Goal: Transaction & Acquisition: Obtain resource

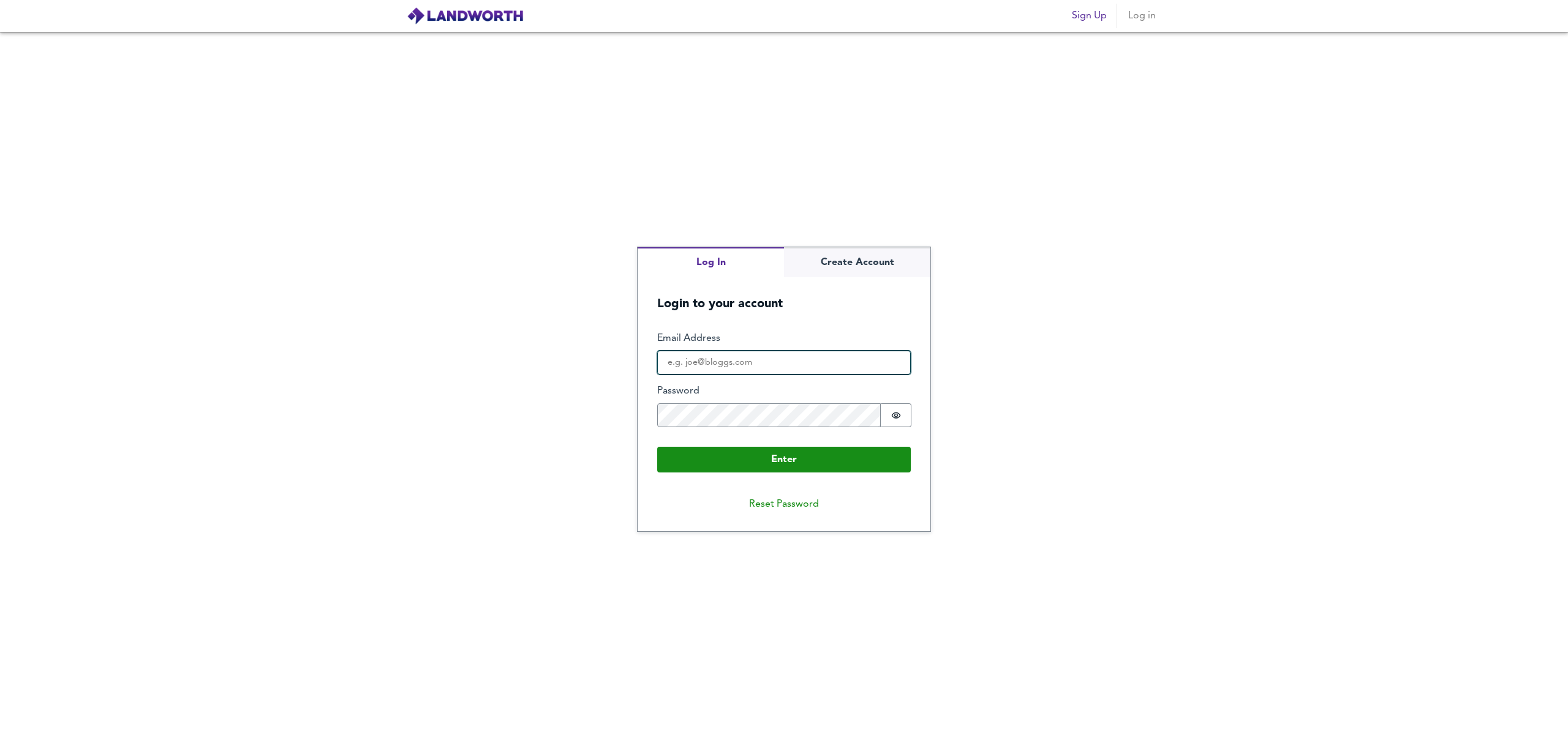
type input "[EMAIL_ADDRESS][DOMAIN_NAME]"
click at [1142, 19] on span "Log in" at bounding box center [1142, 16] width 29 height 17
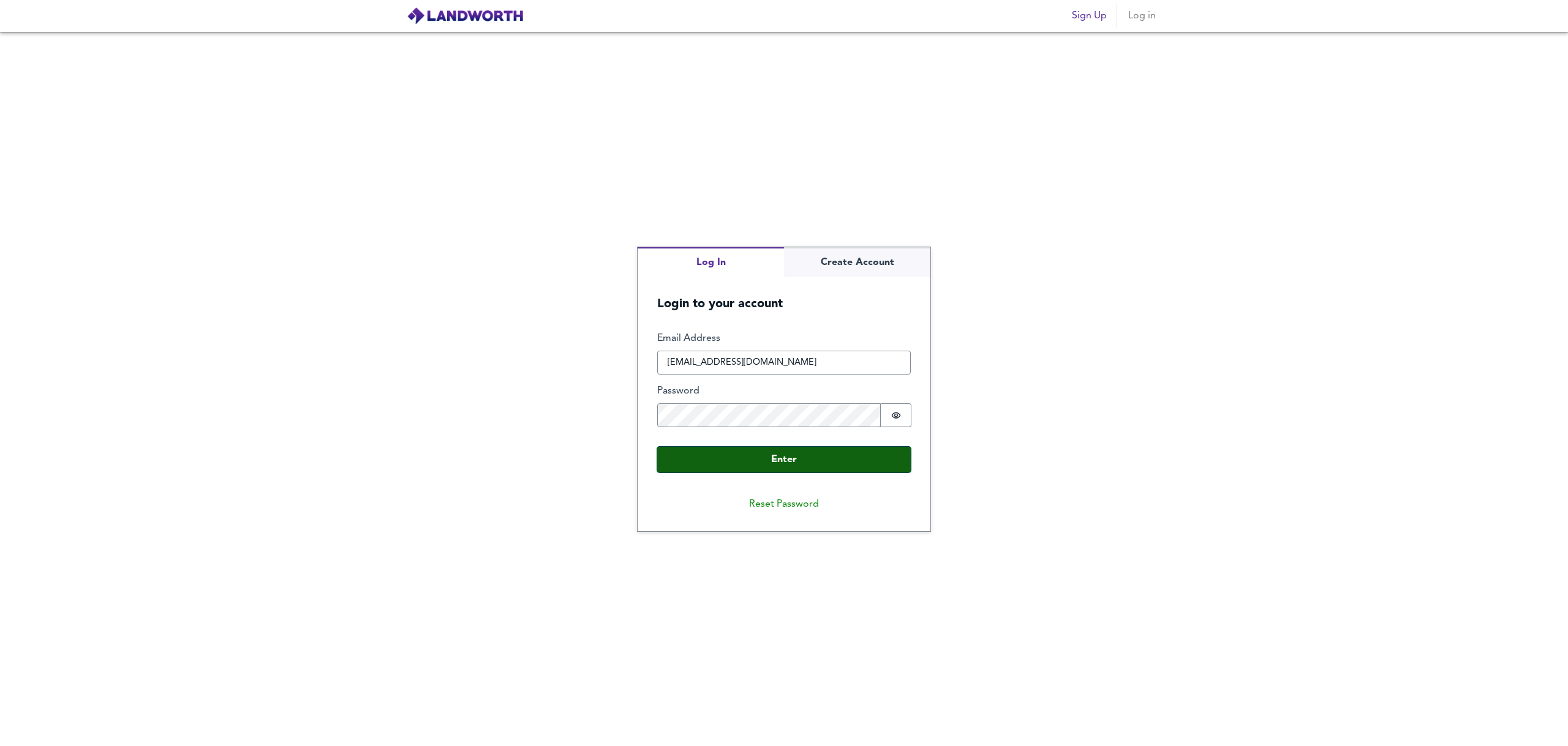
click at [791, 465] on button "Enter" at bounding box center [783, 460] width 254 height 26
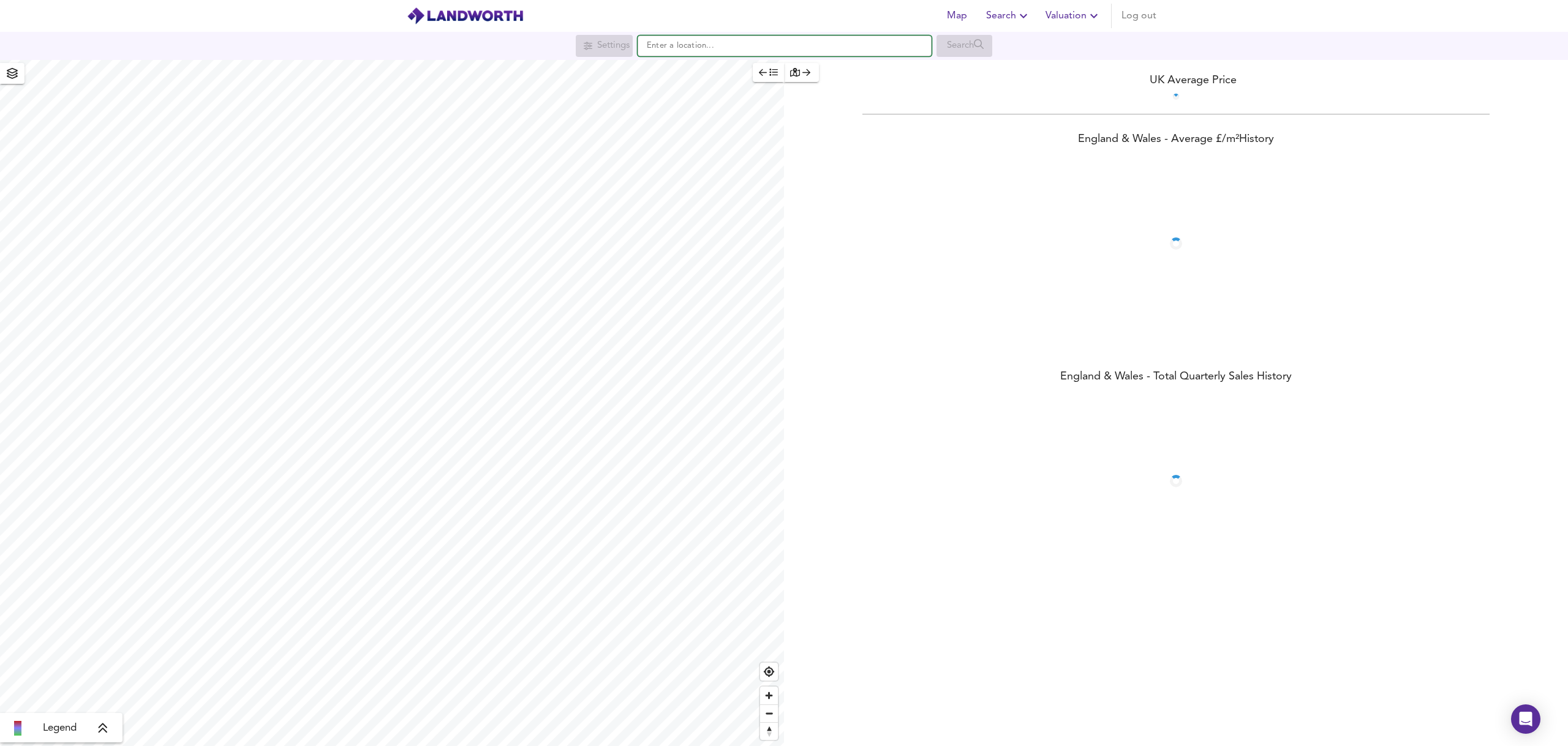
click at [687, 38] on input "text" at bounding box center [785, 46] width 294 height 21
paste input "SW19 2UA"
click at [756, 78] on li "[STREET_ADDRESS]" at bounding box center [784, 70] width 292 height 27
type input "[STREET_ADDRESS]"
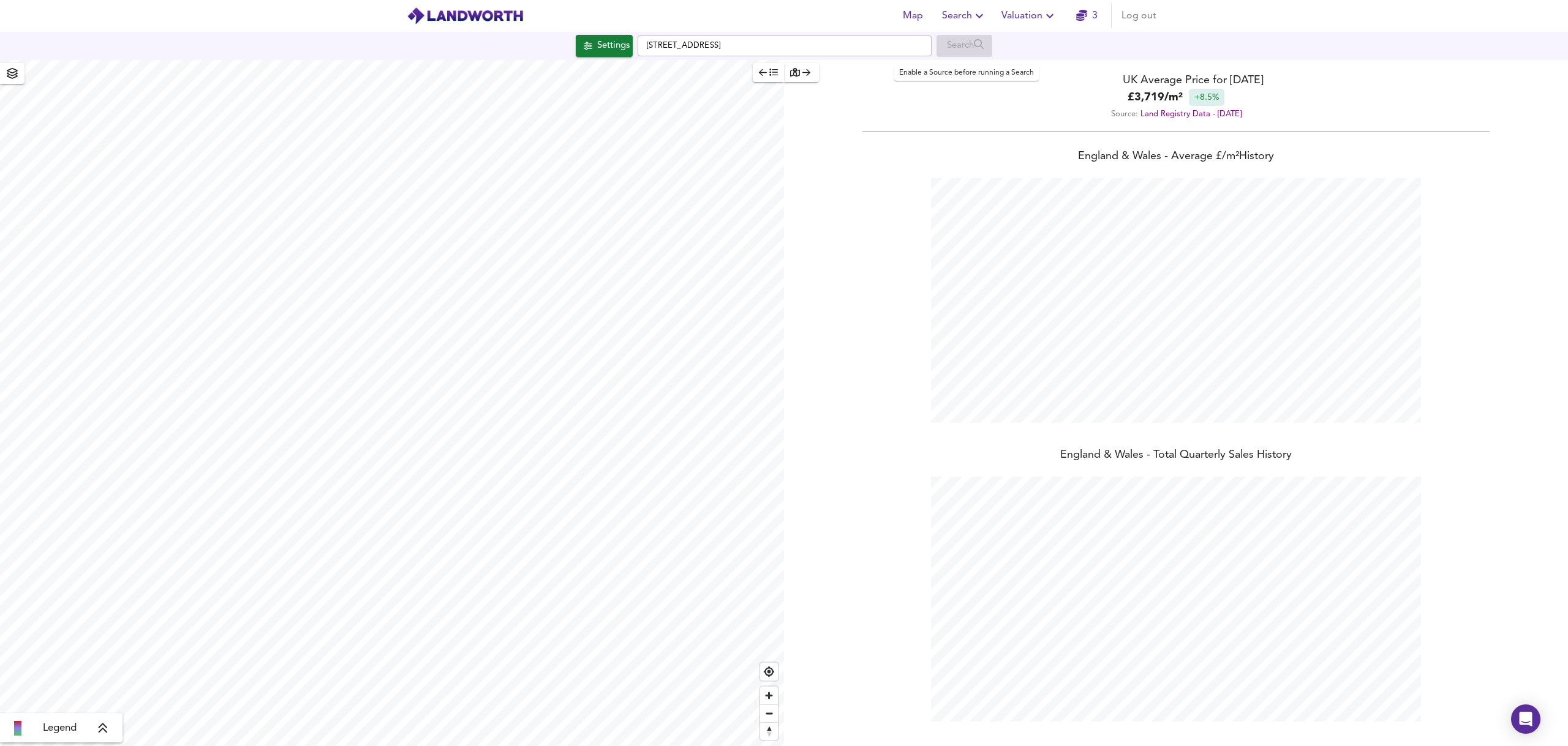
scroll to position [746, 1568]
checkbox input "false"
checkbox input "true"
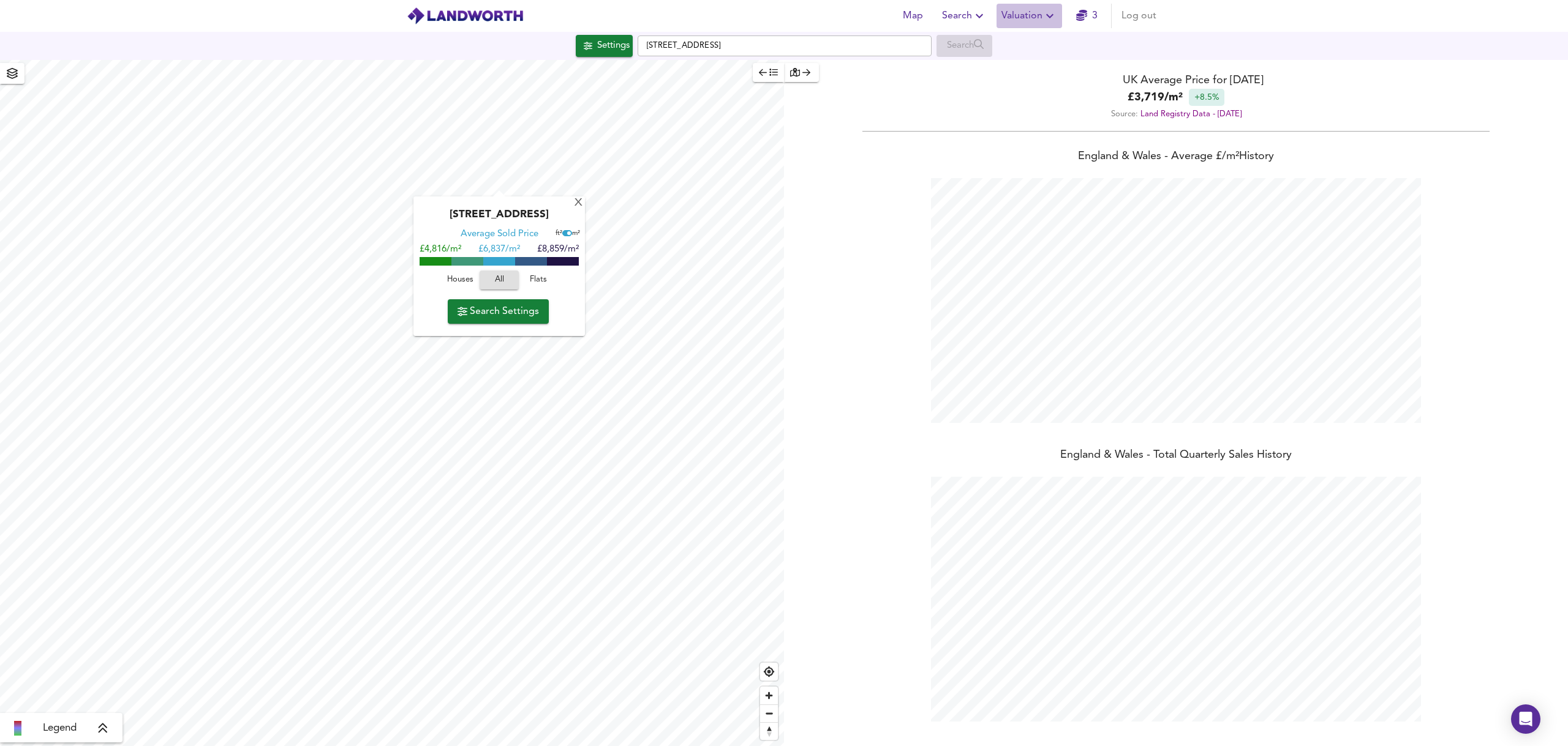
click at [1029, 18] on span "Valuation" at bounding box center [1029, 16] width 56 height 17
click at [1032, 41] on li "New Valuation Report" at bounding box center [1029, 44] width 146 height 22
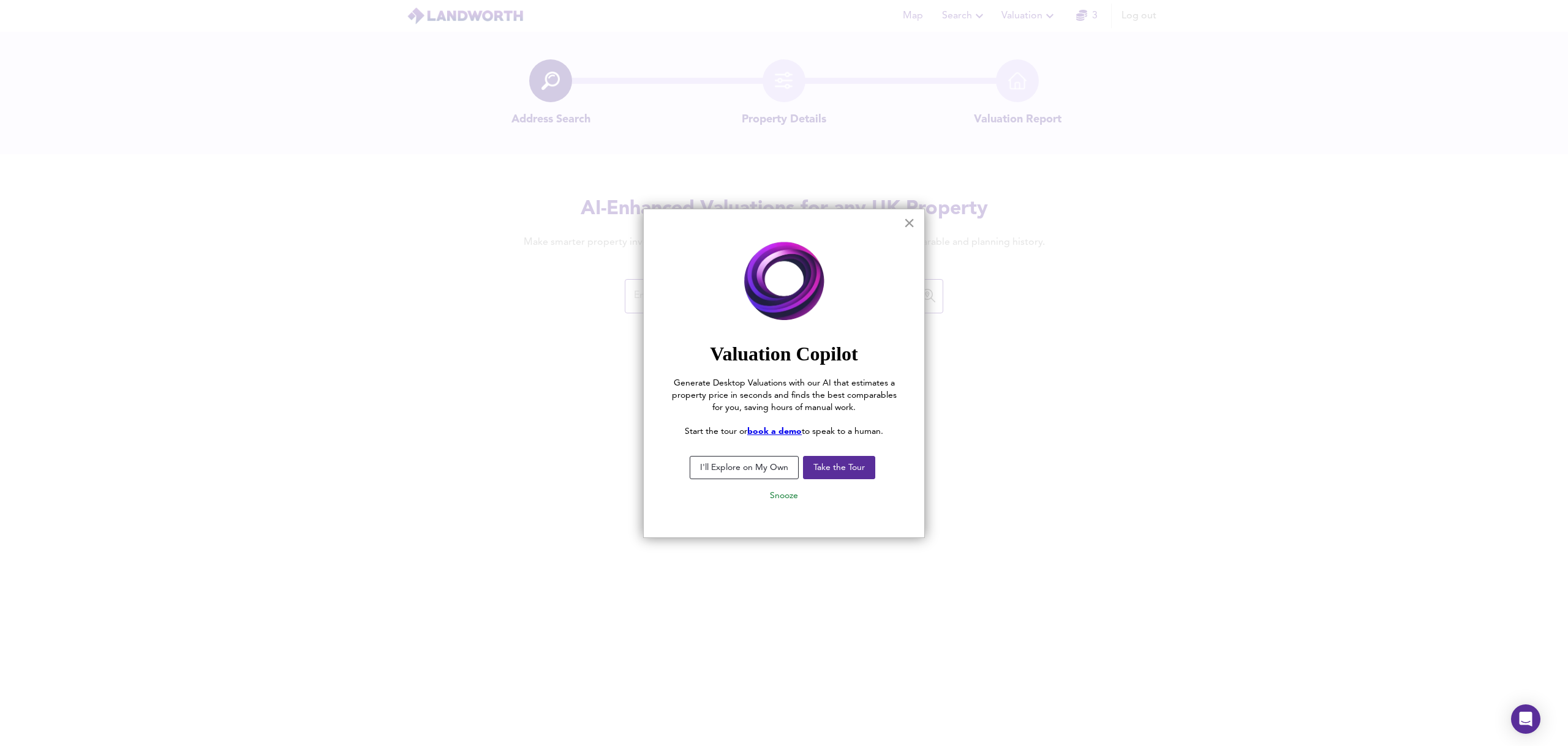
click at [910, 223] on button "×" at bounding box center [910, 223] width 12 height 20
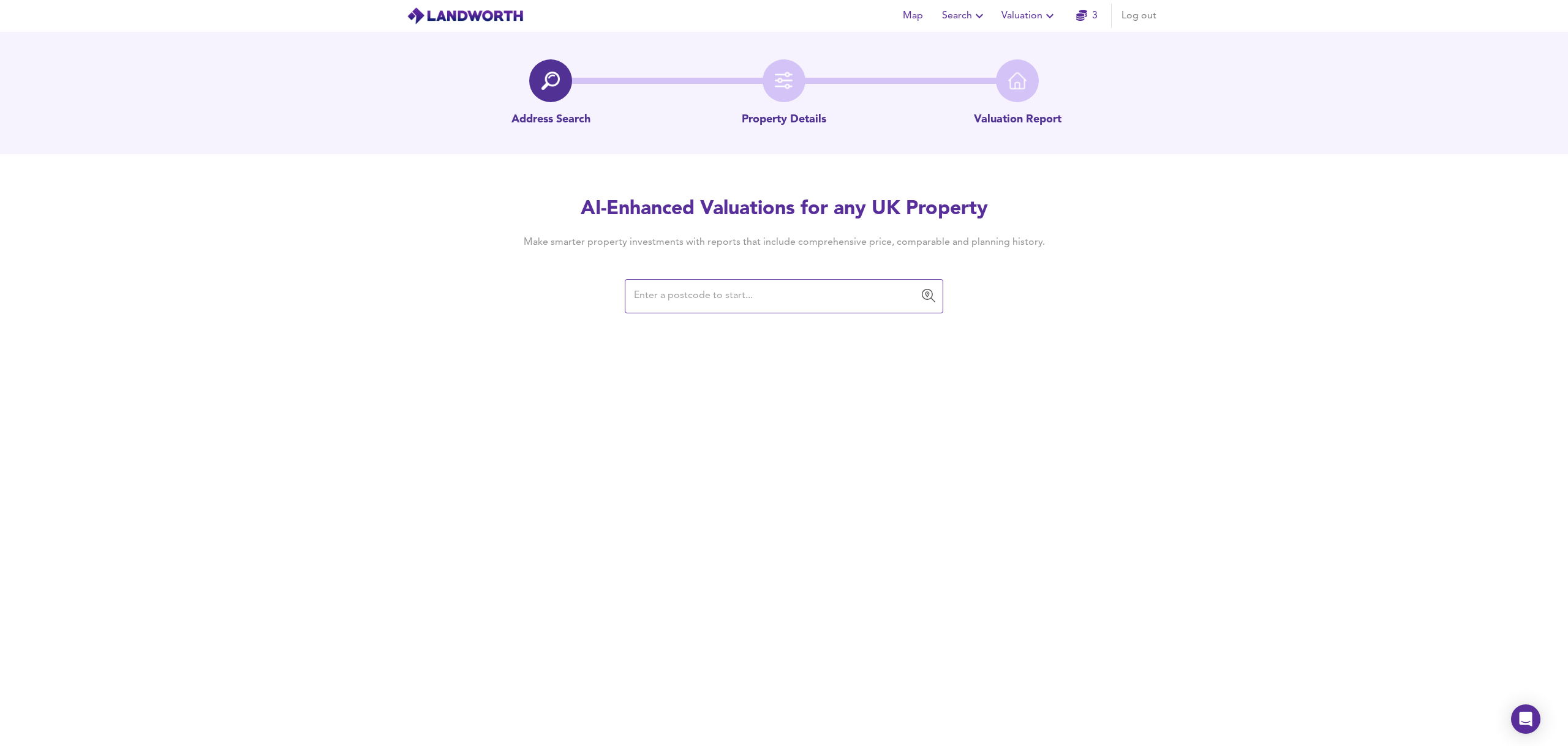
click at [695, 297] on input "text" at bounding box center [775, 296] width 289 height 23
paste input "SW19 2UA"
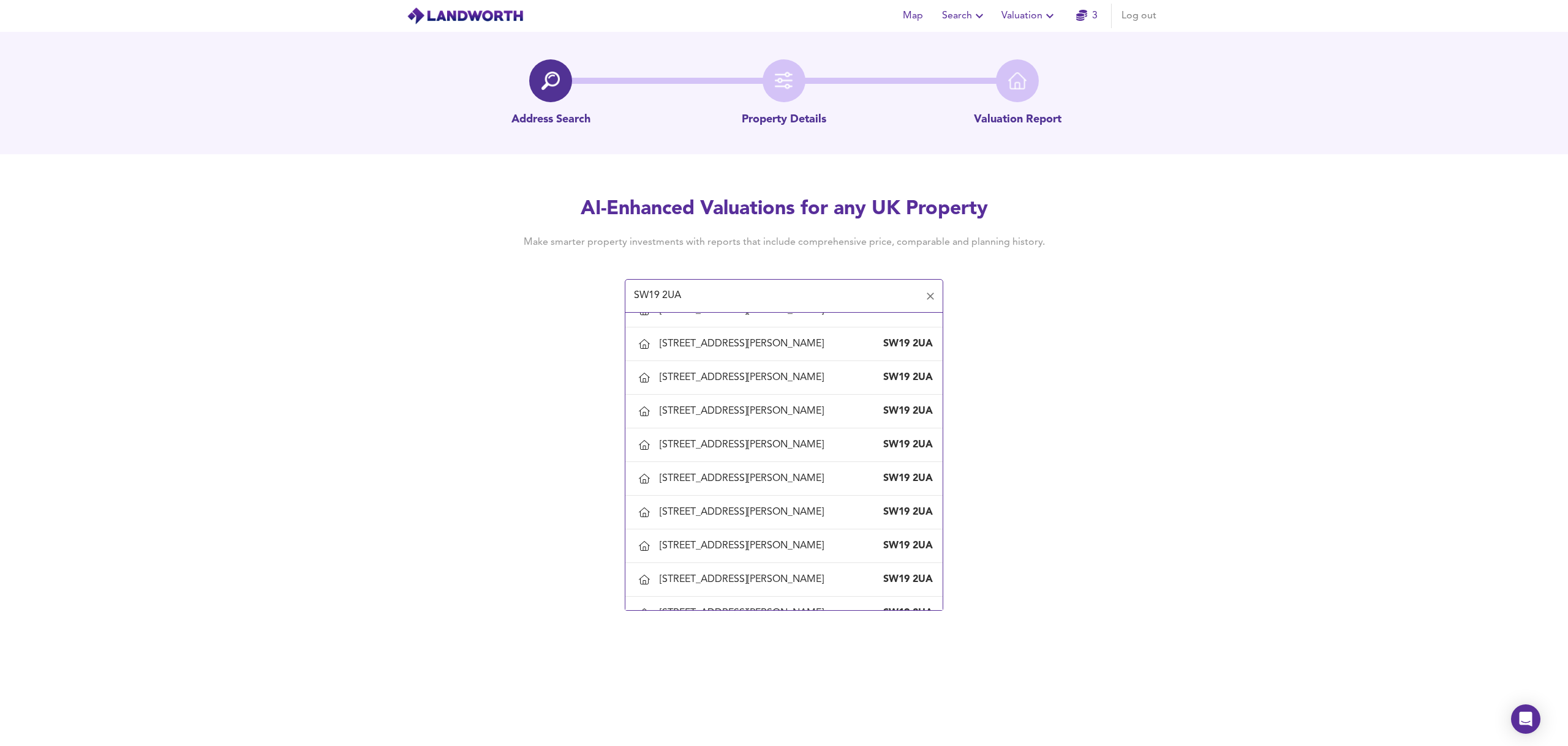
scroll to position [1286, 0]
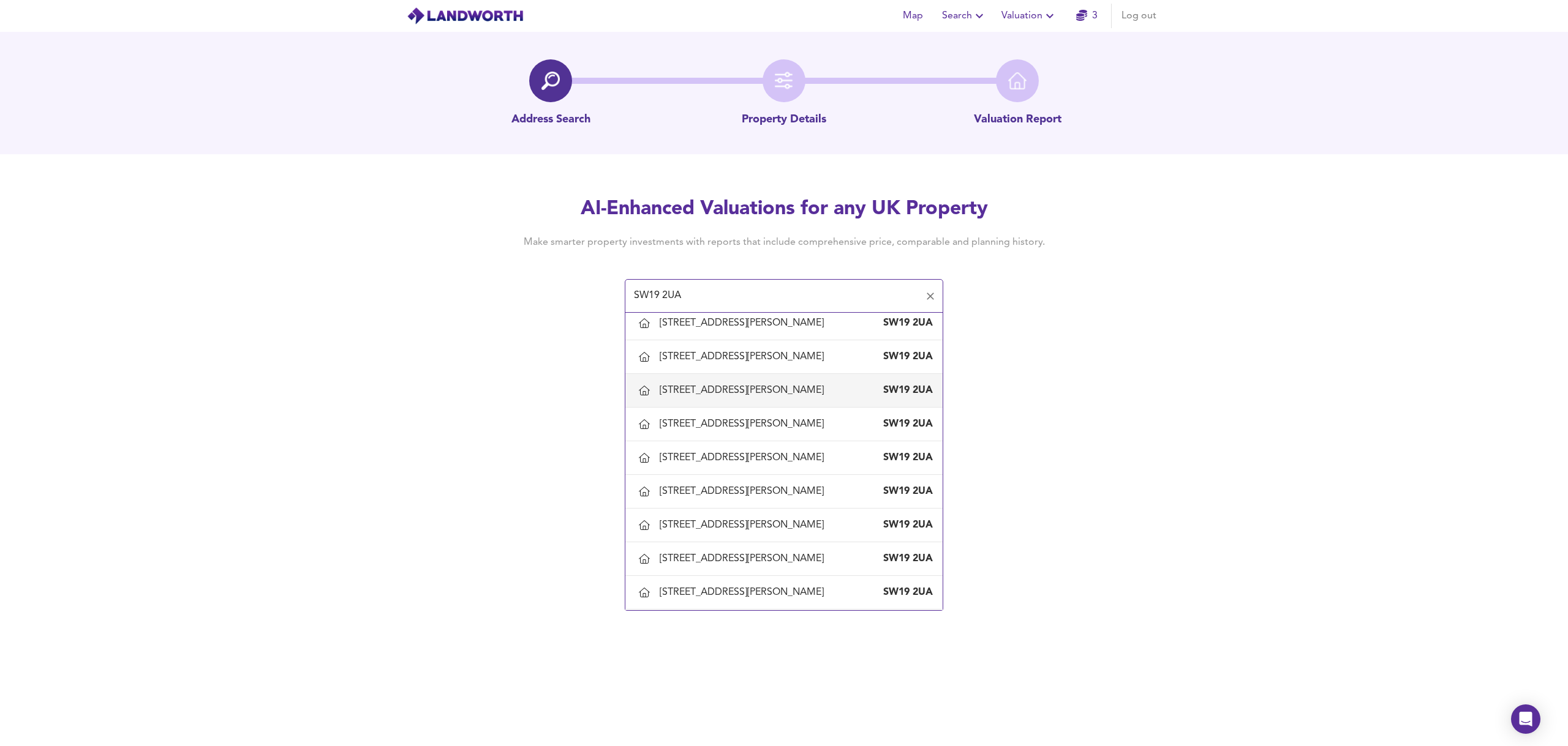
click at [695, 384] on div "[STREET_ADDRESS][PERSON_NAME]" at bounding box center [744, 391] width 169 height 14
type input "[STREET_ADDRESS][PERSON_NAME]"
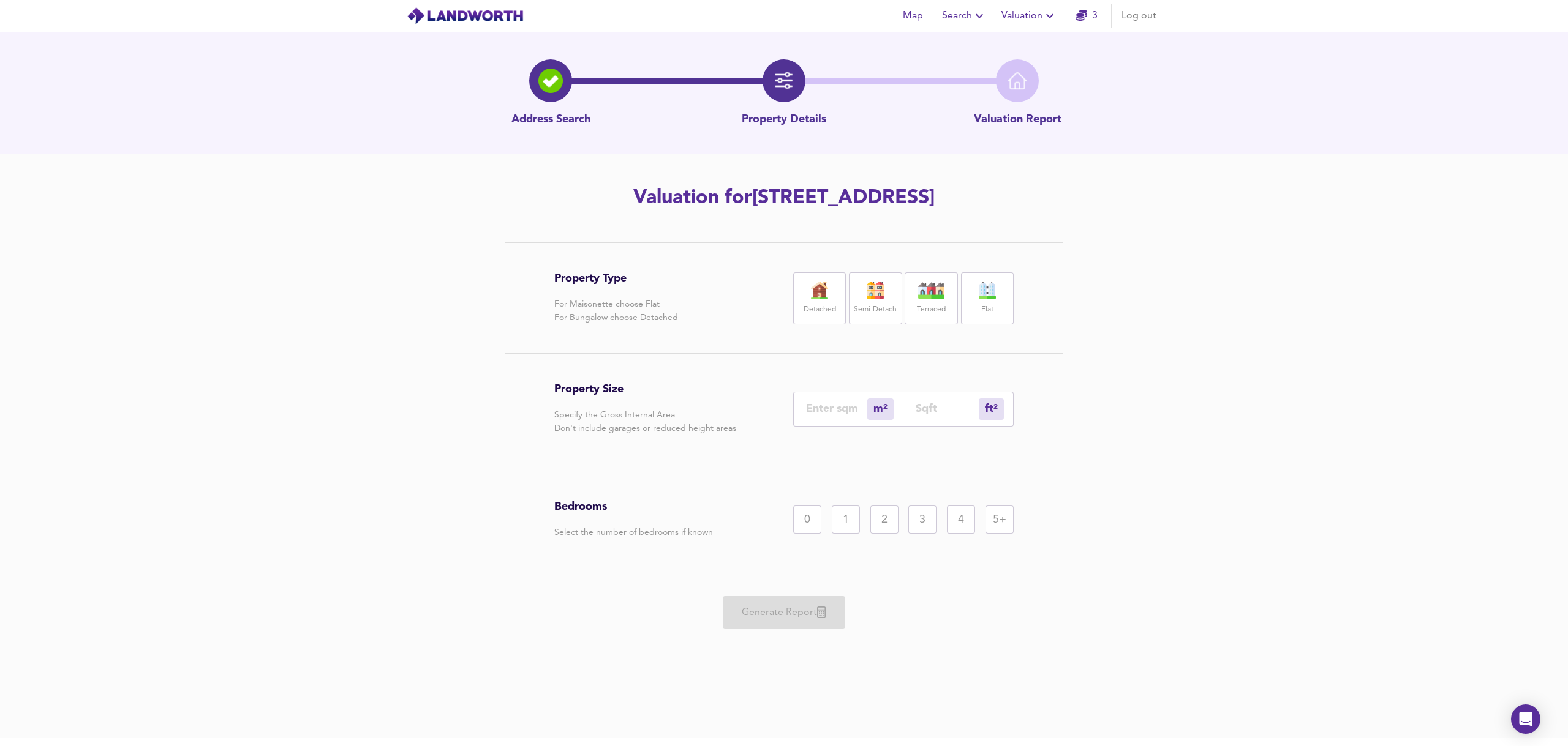
click at [867, 307] on label "Semi-Detach" at bounding box center [875, 310] width 43 height 15
click at [854, 529] on div "1" at bounding box center [845, 519] width 28 height 28
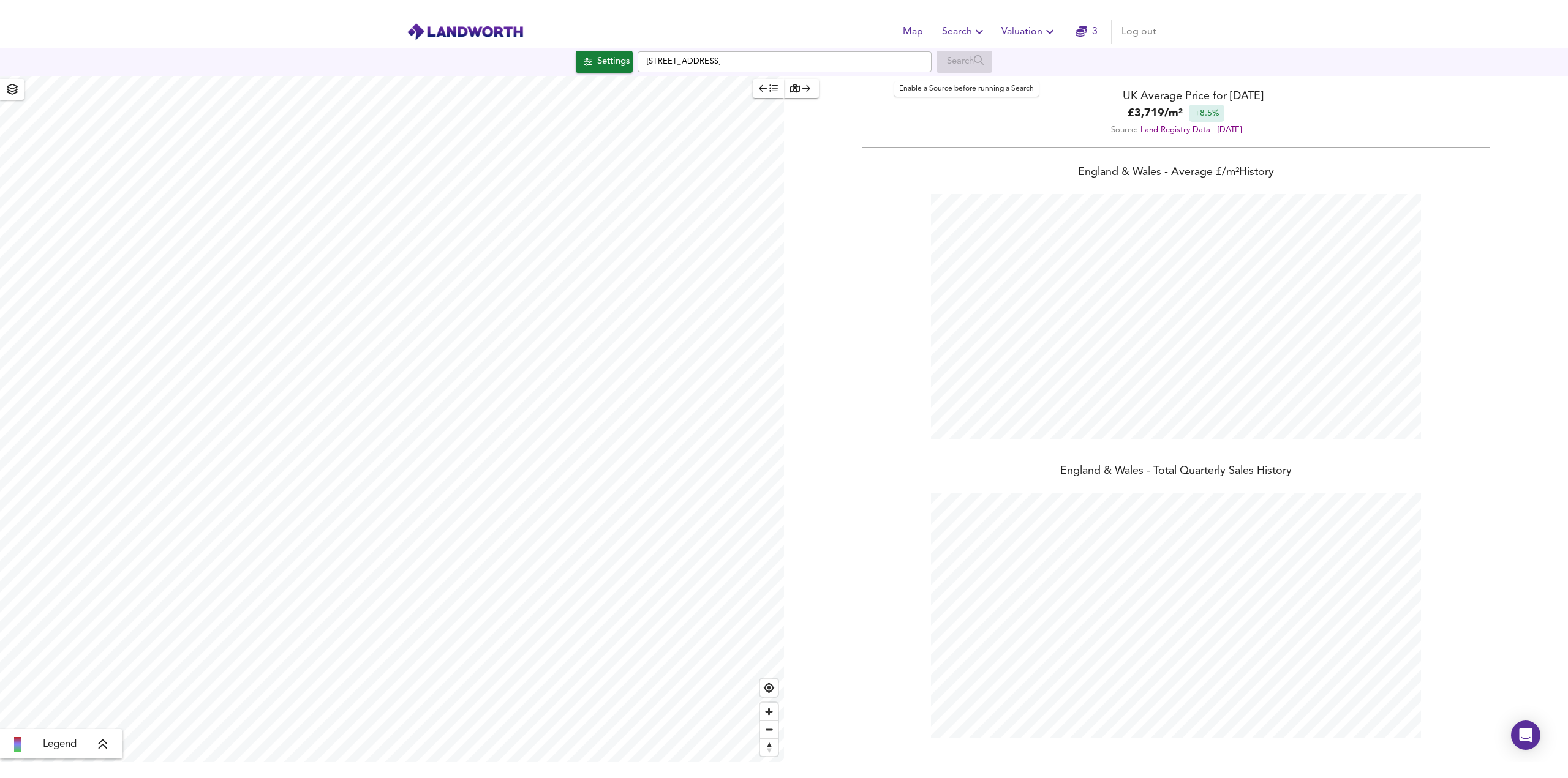
scroll to position [746, 1568]
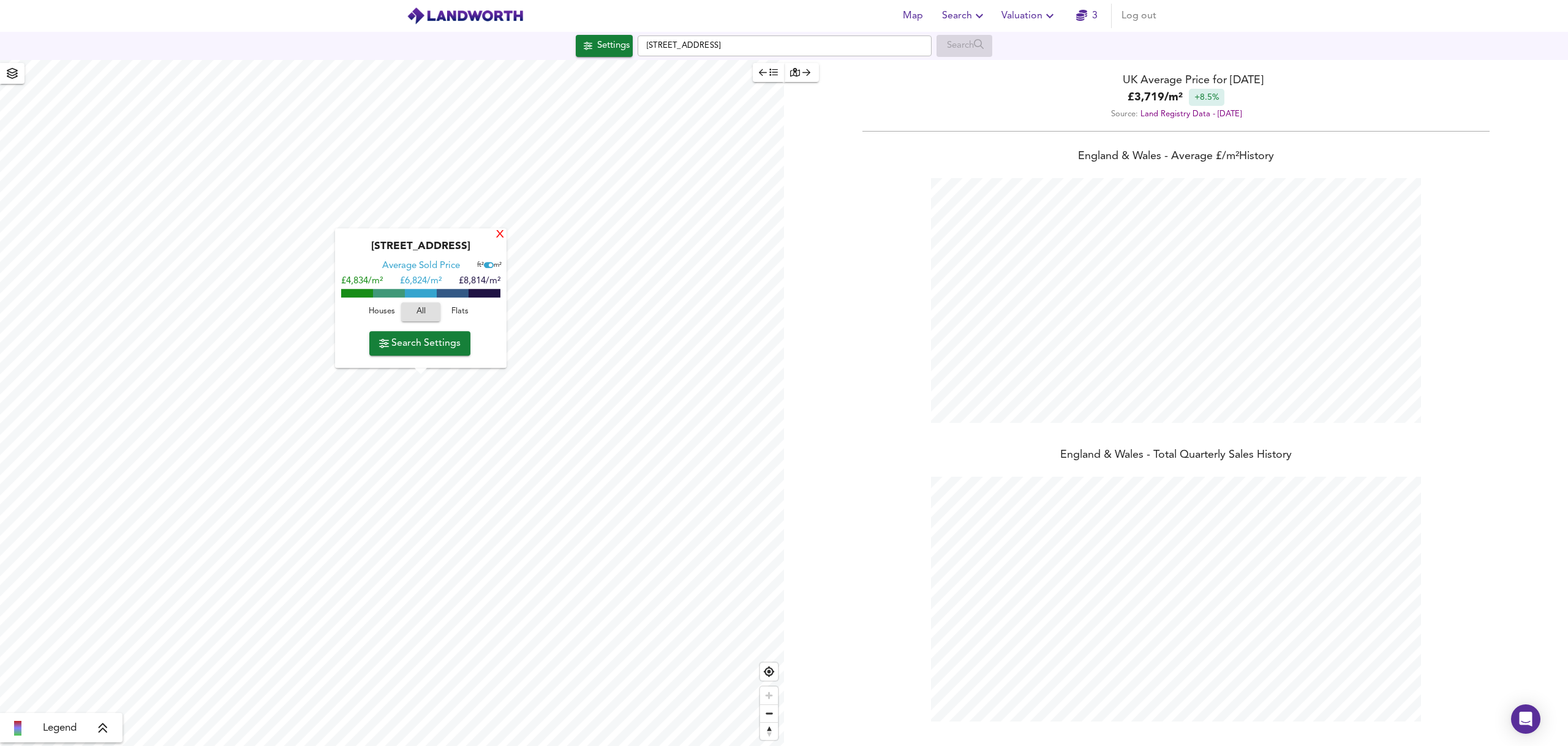
click at [503, 235] on div "X" at bounding box center [500, 235] width 10 height 12
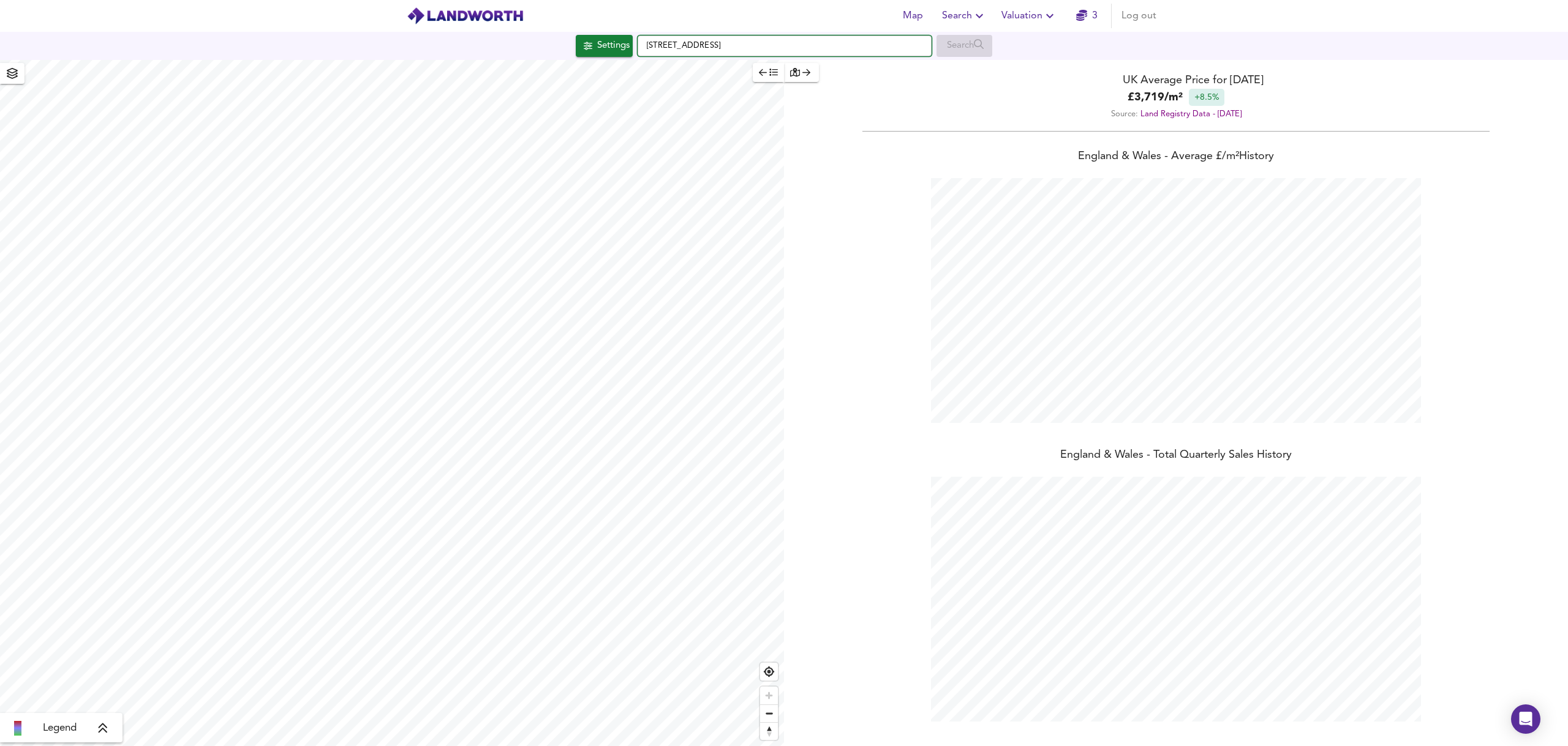
drag, startPoint x: 751, startPoint y: 43, endPoint x: 822, endPoint y: 41, distance: 71.0
click at [822, 41] on input "[STREET_ADDRESS]" at bounding box center [785, 46] width 294 height 21
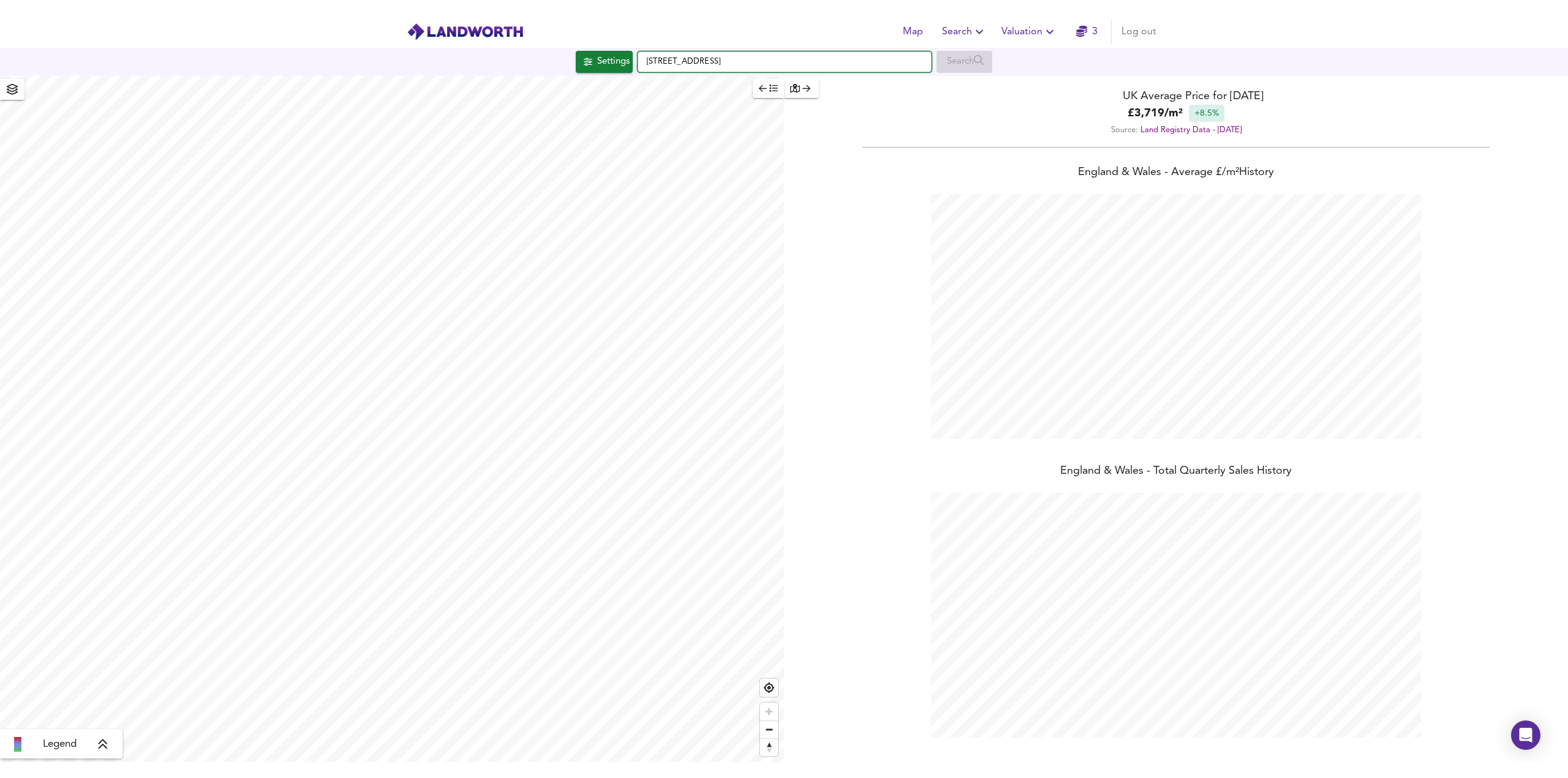
scroll to position [778, 1568]
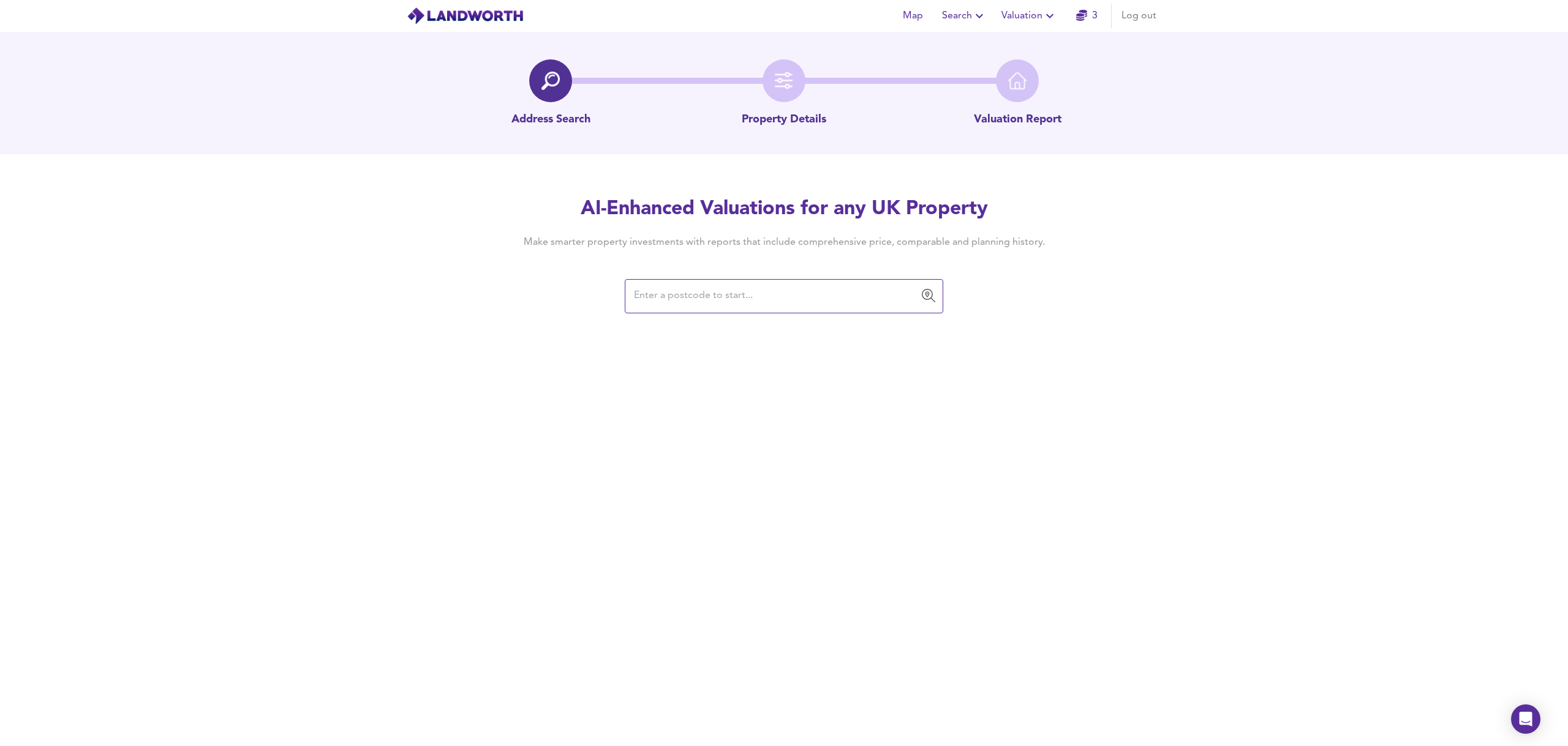
click at [776, 289] on input "text" at bounding box center [775, 296] width 289 height 23
paste input "SW19 2UA"
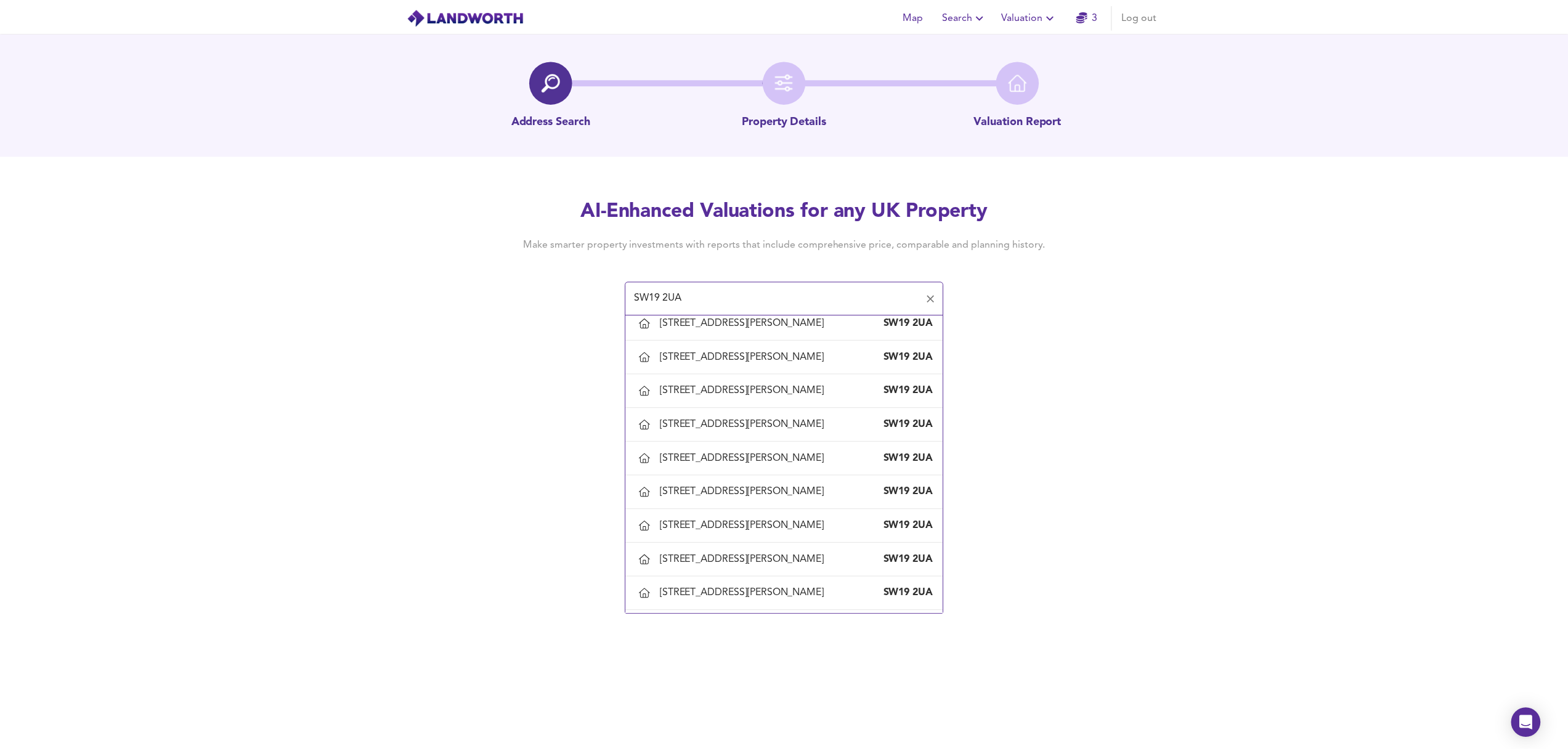
scroll to position [1109, 0]
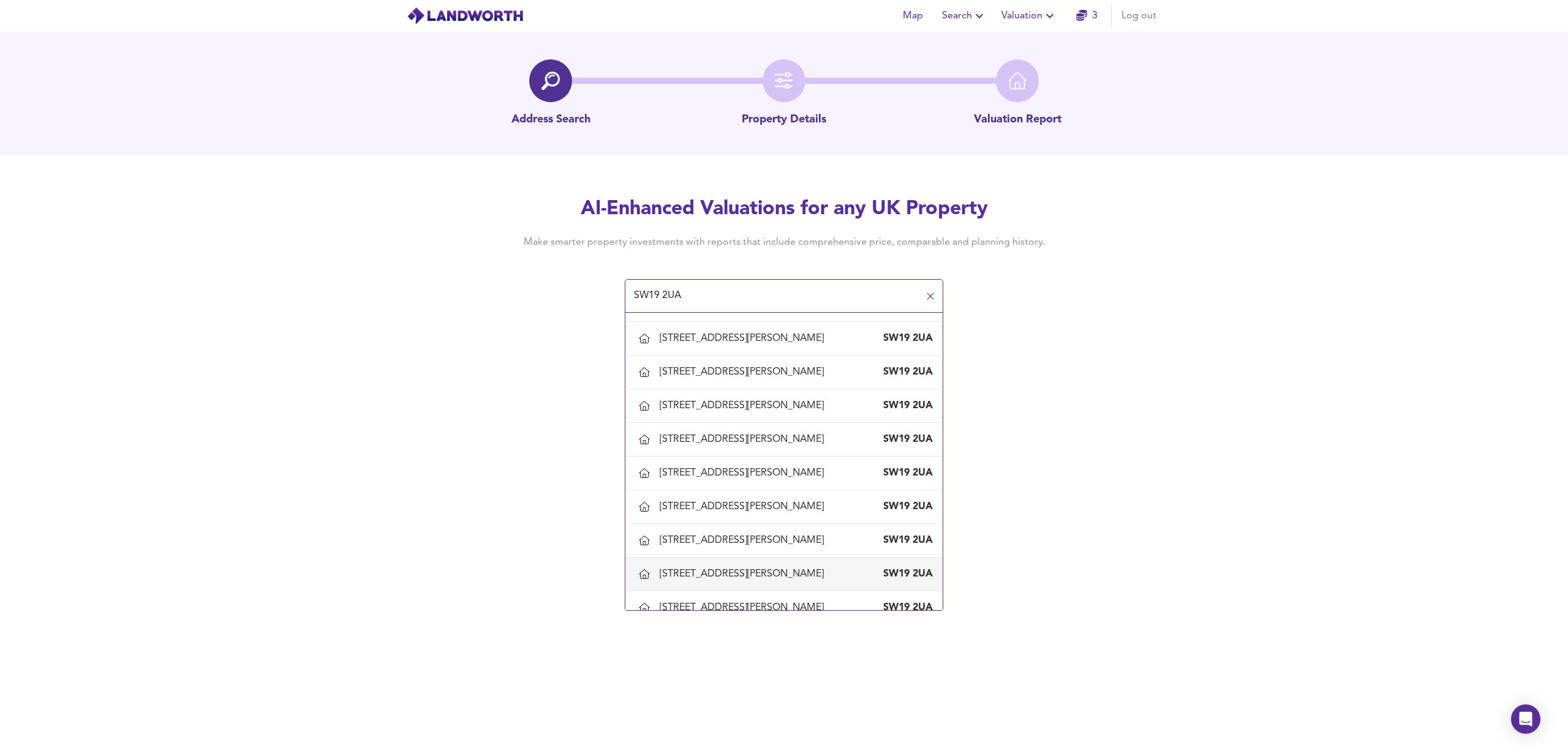
click at [689, 569] on div "[STREET_ADDRESS][PERSON_NAME]" at bounding box center [744, 574] width 169 height 14
type input "[STREET_ADDRESS][PERSON_NAME]"
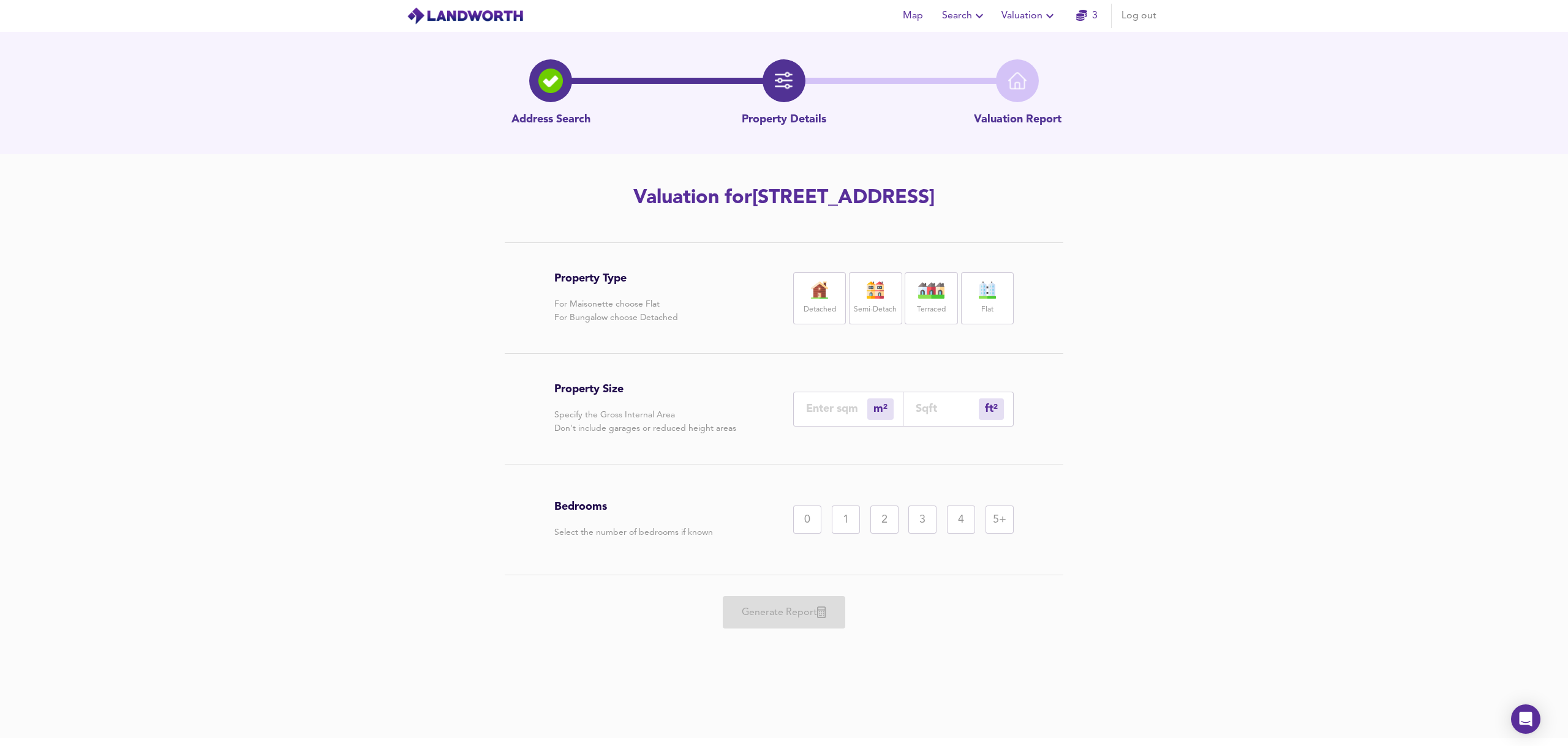
click at [893, 303] on label "Semi-Detach" at bounding box center [875, 310] width 43 height 15
click at [837, 408] on input "number" at bounding box center [836, 408] width 61 height 13
type input "5"
type input "54"
type input "53"
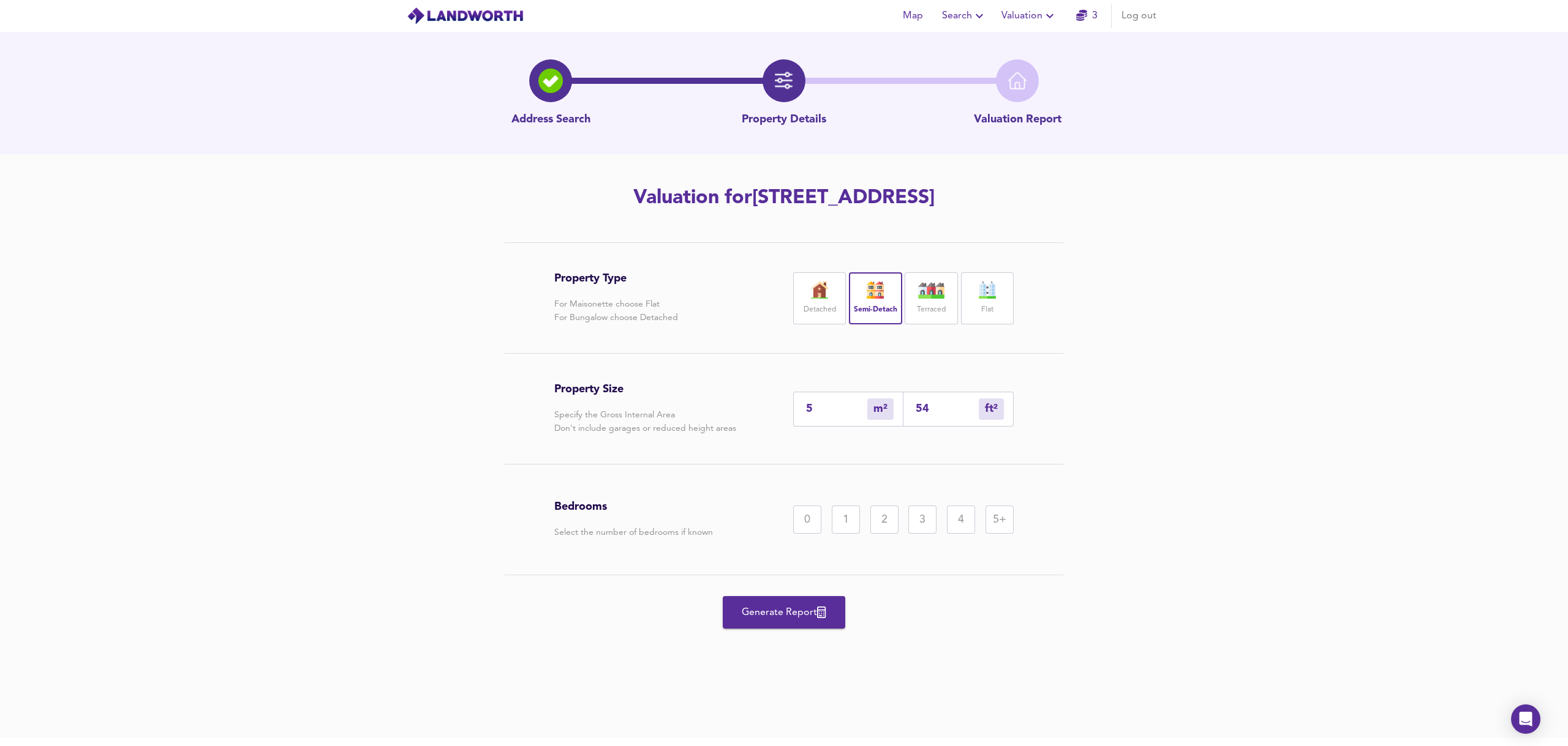
type input "570"
click at [848, 529] on div "1" at bounding box center [845, 519] width 28 height 28
click at [828, 410] on input "53" at bounding box center [836, 408] width 61 height 13
type input "5"
type input "54"
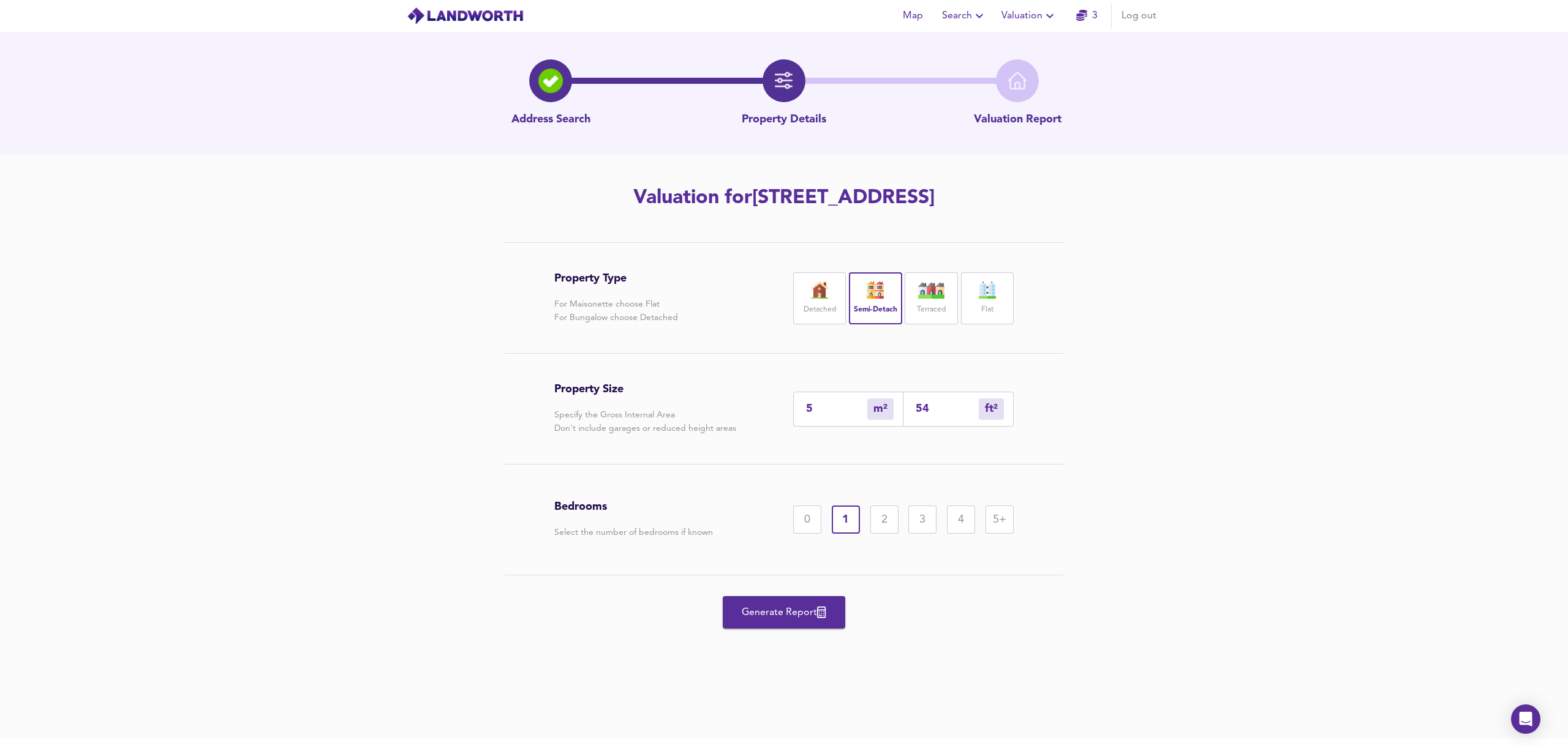
type input "54"
type input "581"
type input "54"
click at [1161, 511] on div "Property Type For Maisonette choose Flat For Bungalow choose Detached Detached …" at bounding box center [784, 458] width 1568 height 431
click at [793, 616] on span "Generate Report" at bounding box center [784, 613] width 98 height 17
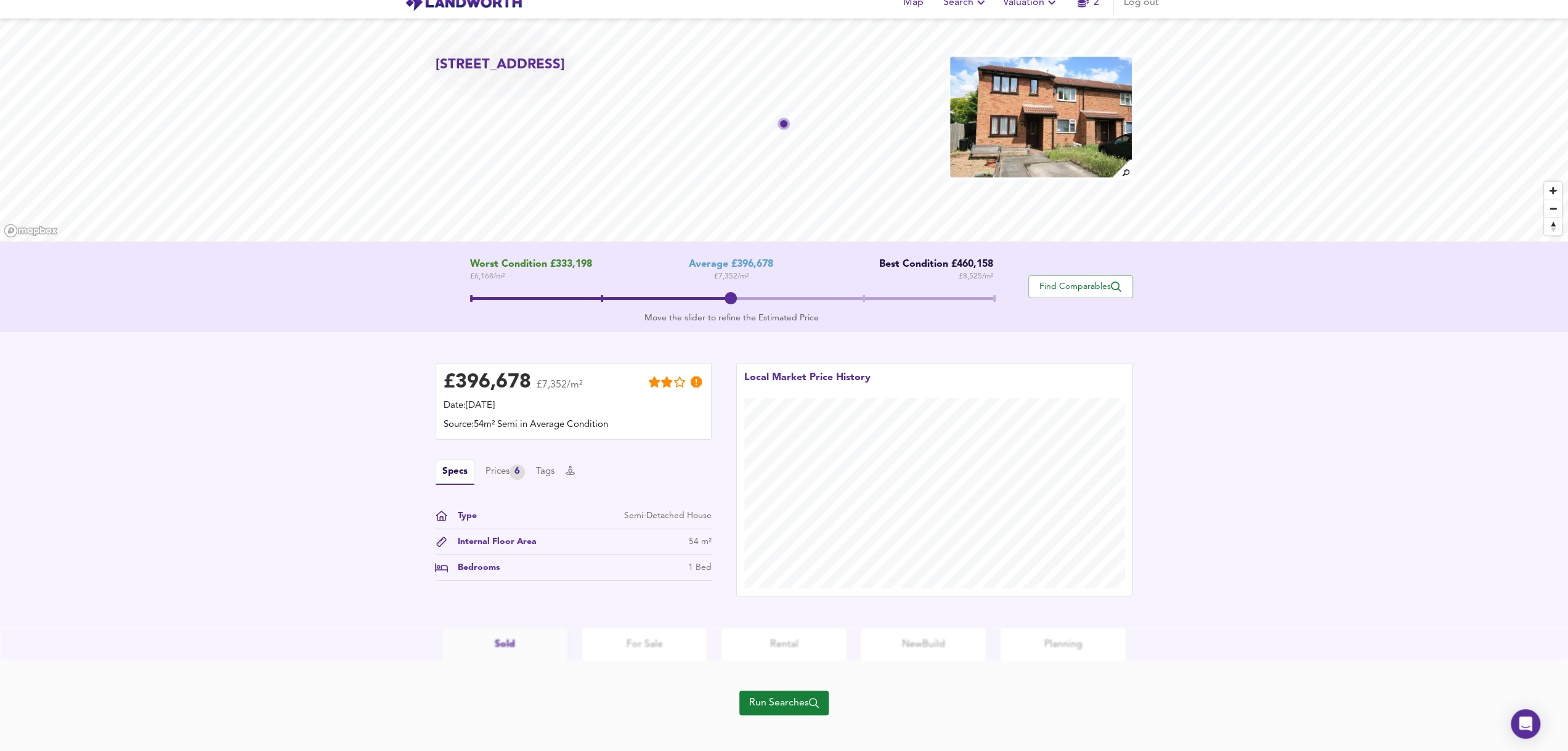
scroll to position [21, 0]
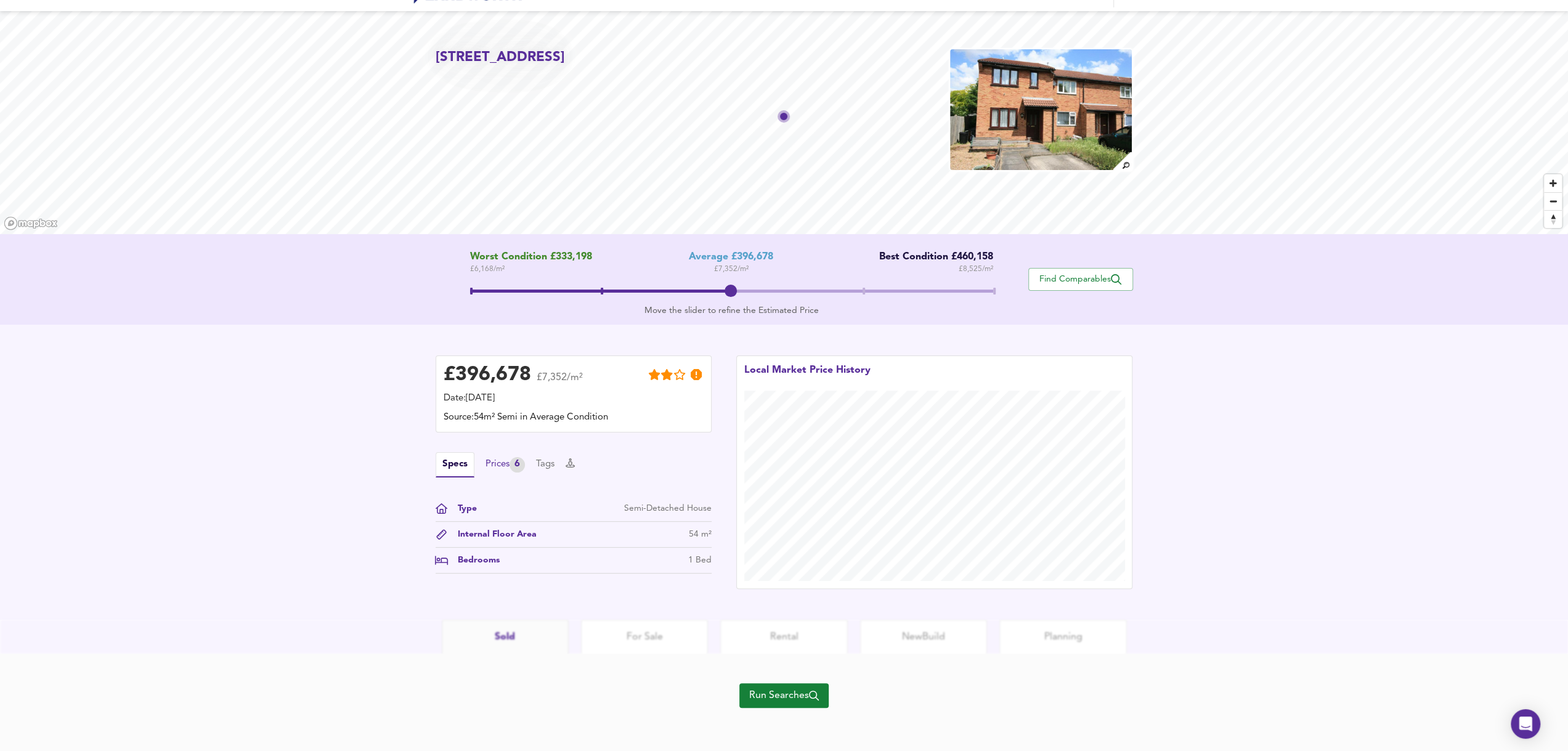
click at [498, 466] on div "Prices 6" at bounding box center [505, 465] width 40 height 16
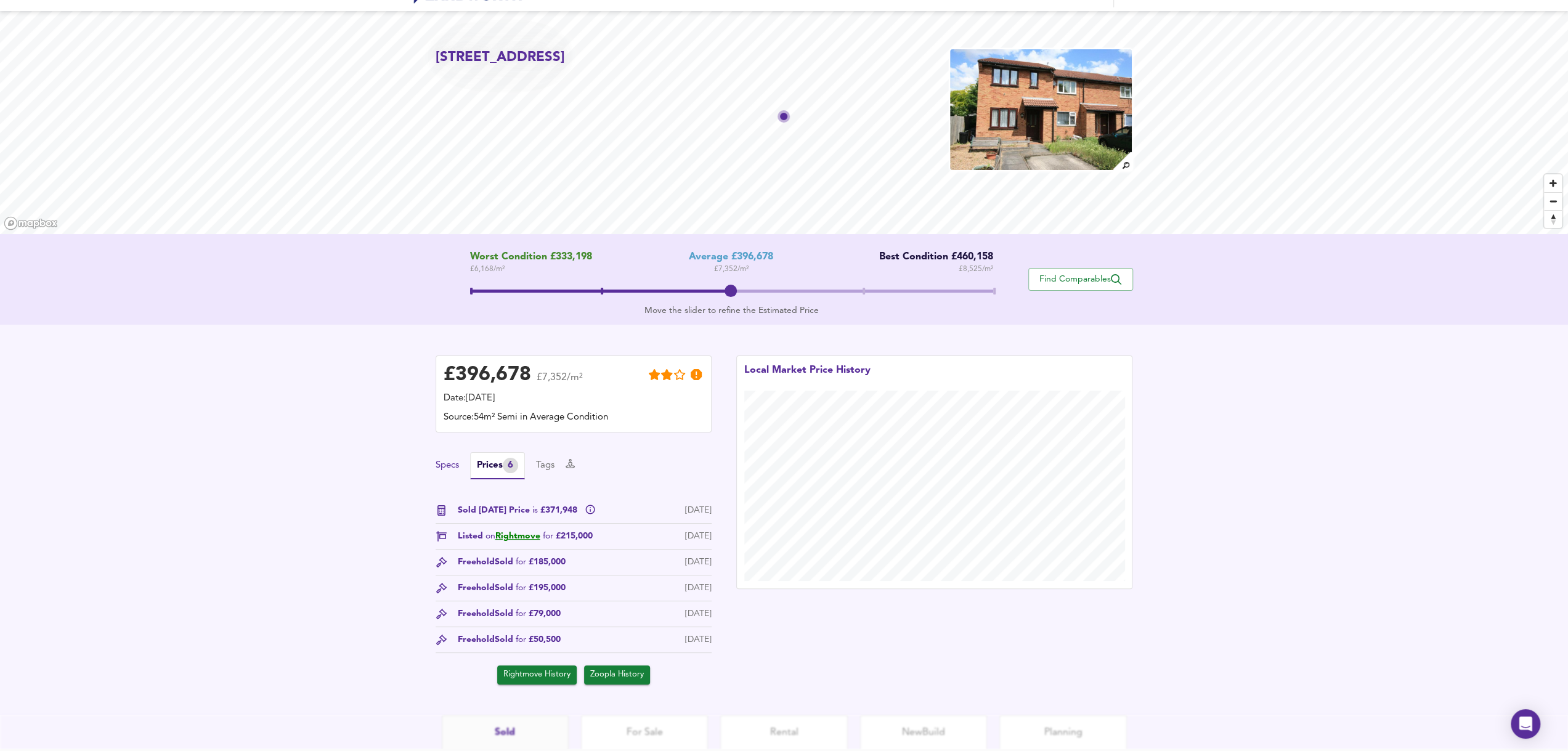
click at [450, 462] on button "Specs" at bounding box center [447, 466] width 23 height 14
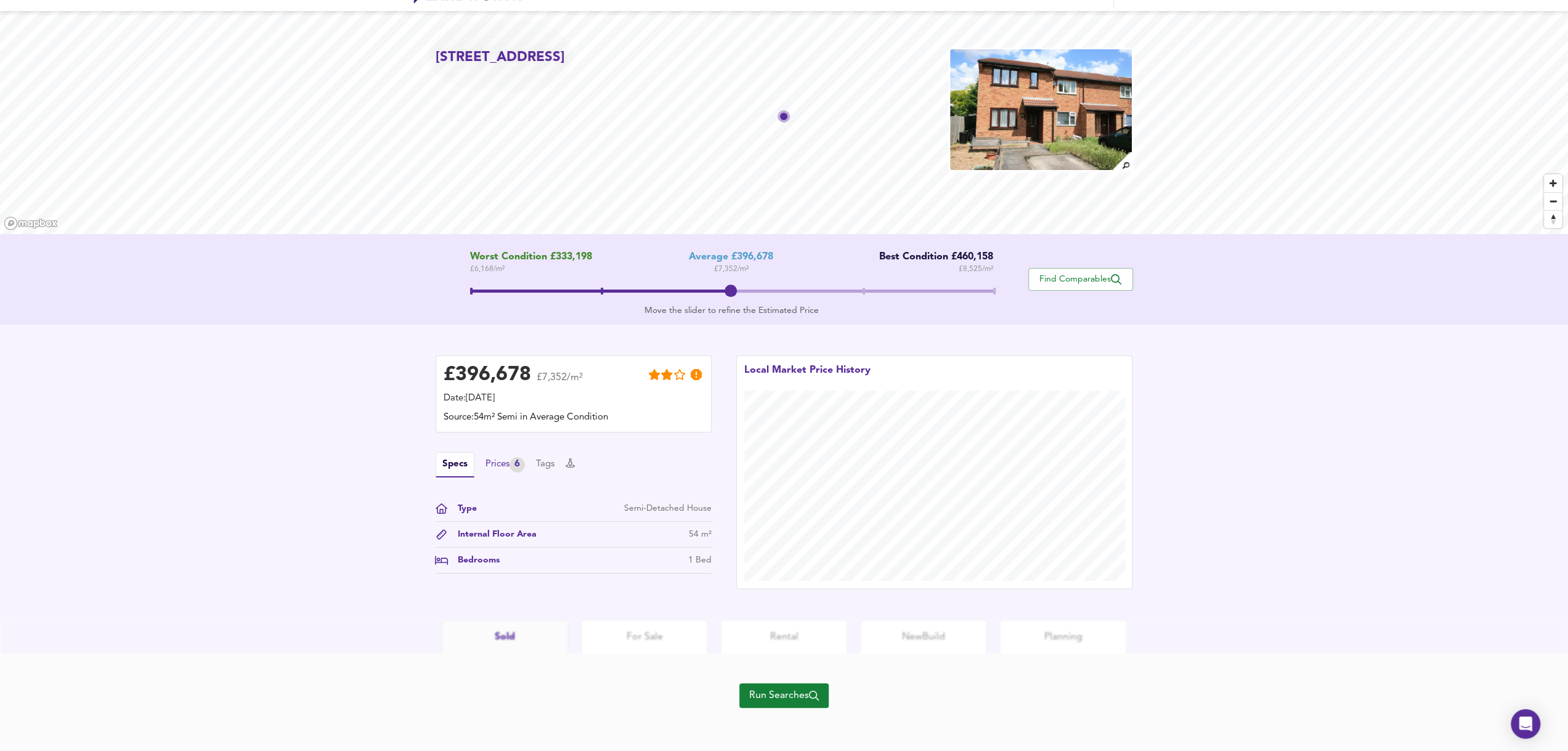
click at [485, 467] on div "Prices 6" at bounding box center [505, 465] width 40 height 16
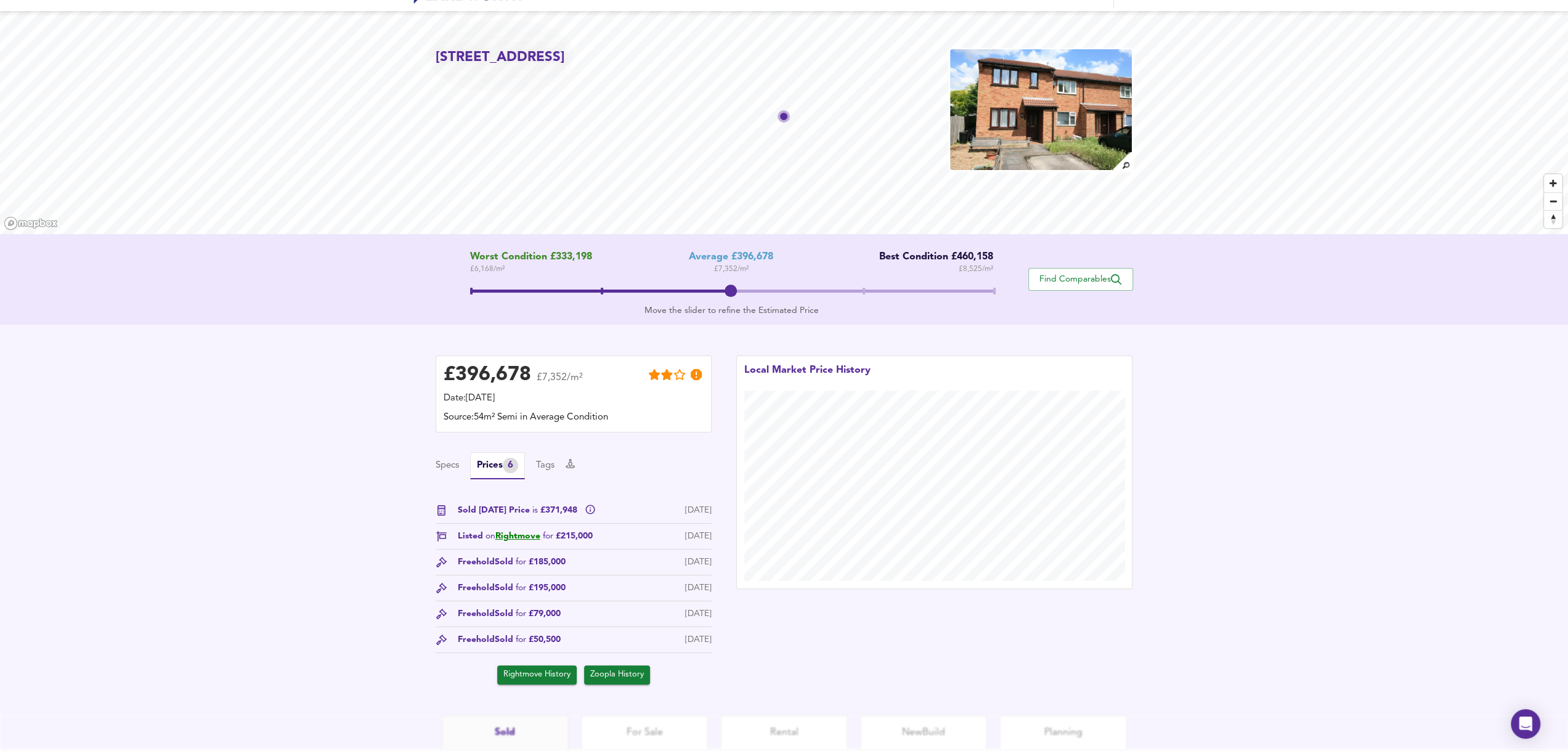
click at [453, 474] on div "Specs Prices 6 Tags" at bounding box center [573, 465] width 276 height 27
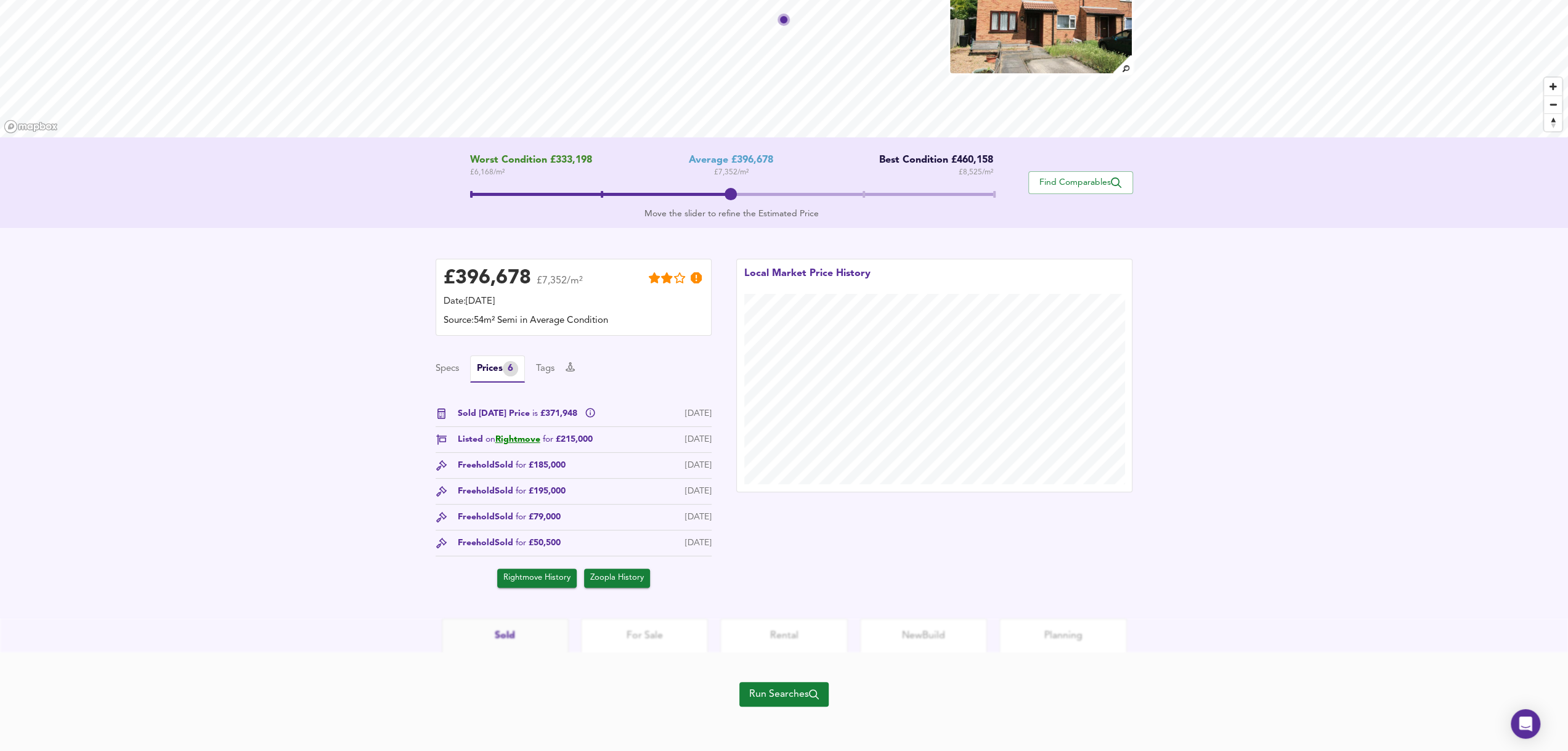
scroll to position [57, 0]
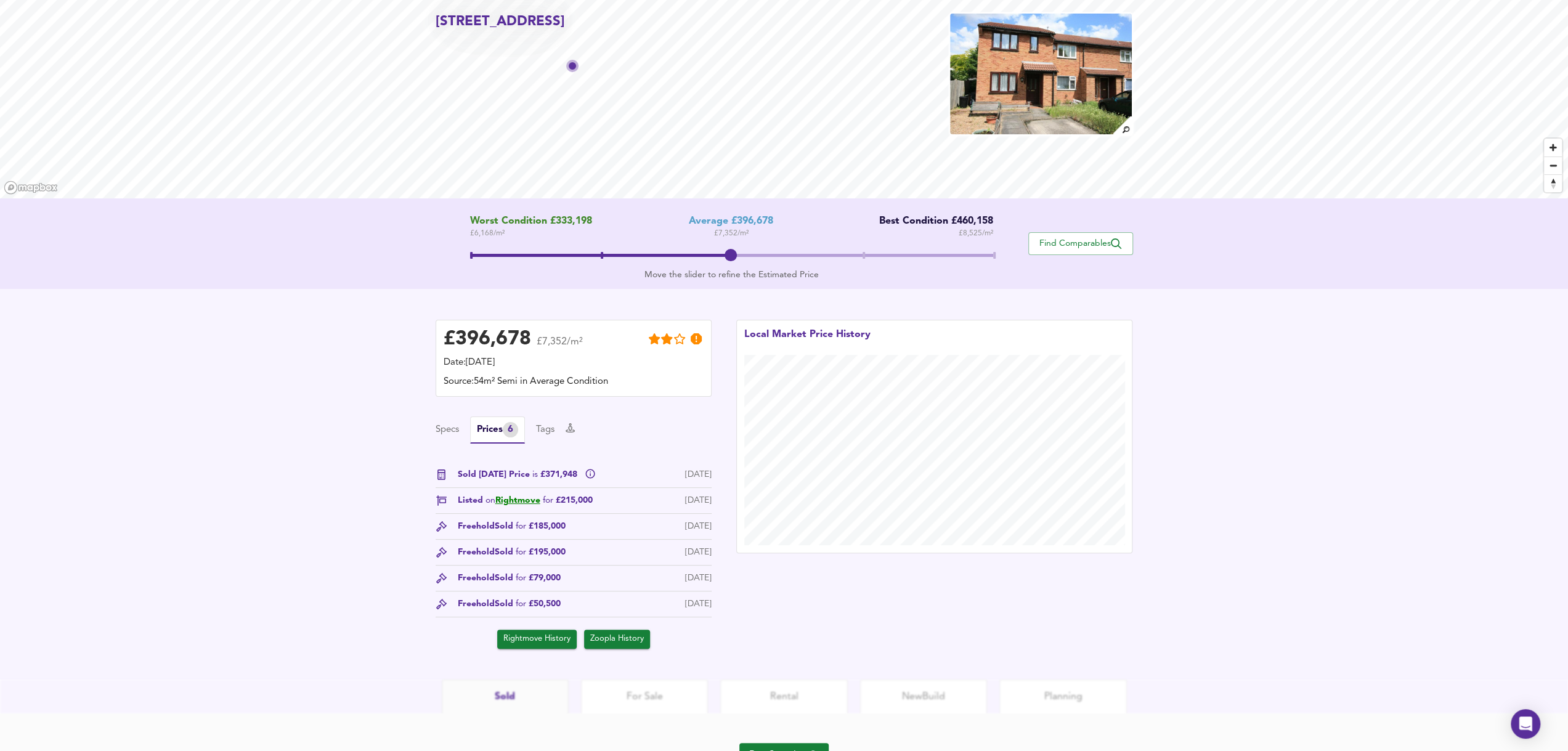
click at [537, 638] on span "Rightmove History" at bounding box center [537, 639] width 67 height 14
click at [620, 648] on button "Zoopla History" at bounding box center [617, 639] width 66 height 19
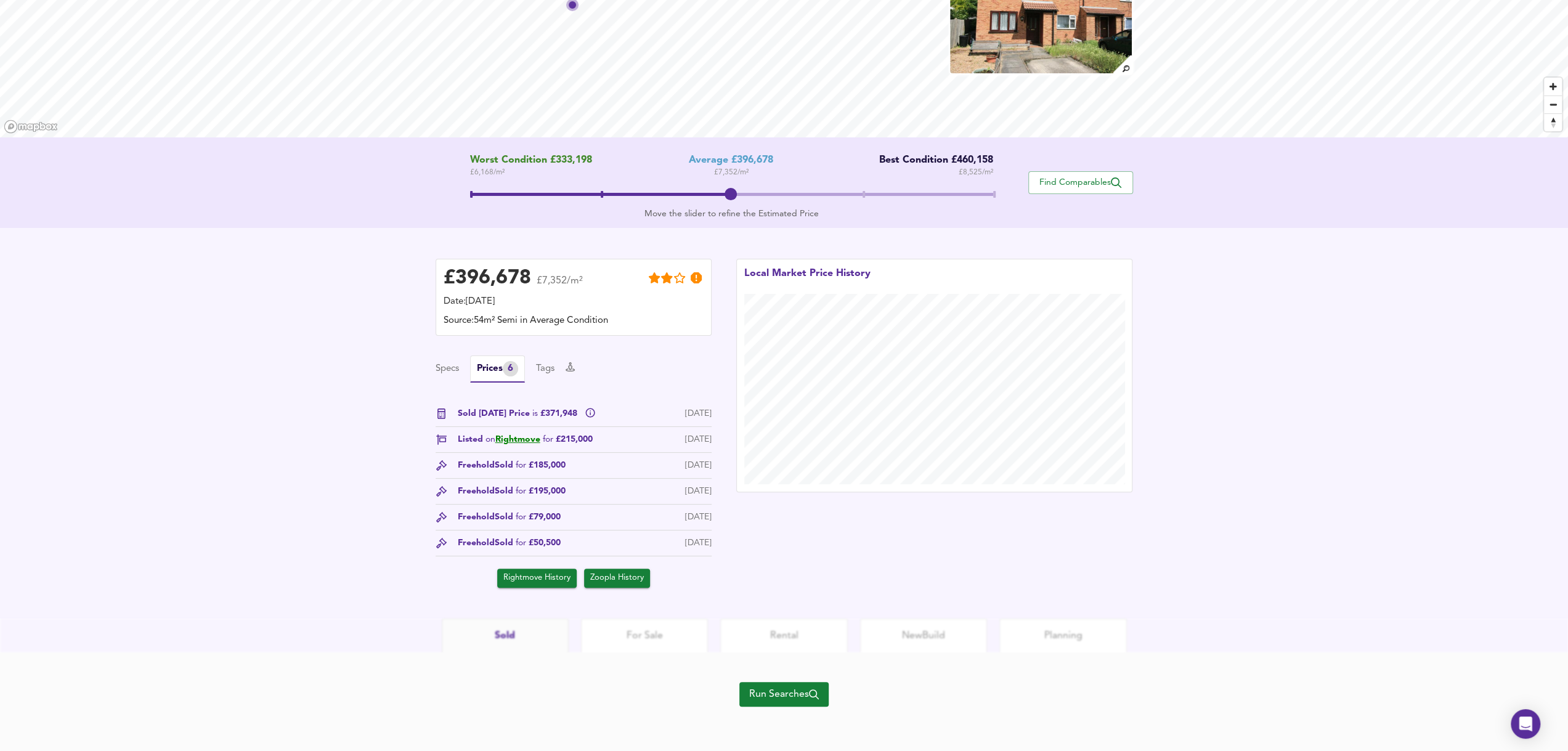
scroll to position [0, 0]
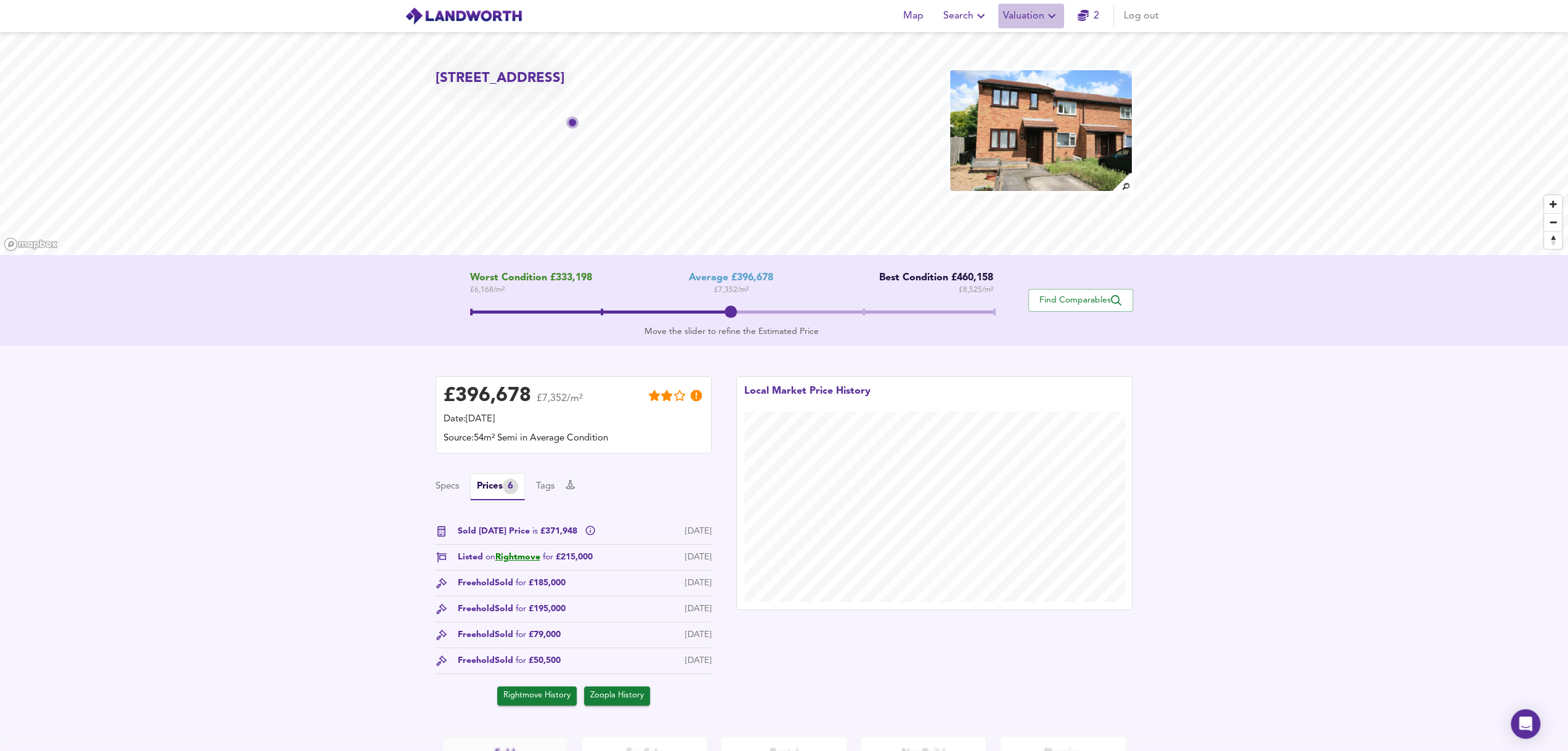
click at [1052, 21] on icon "button" at bounding box center [1051, 16] width 15 height 15
click at [1050, 66] on li "Valuation Report History" at bounding box center [1031, 67] width 147 height 22
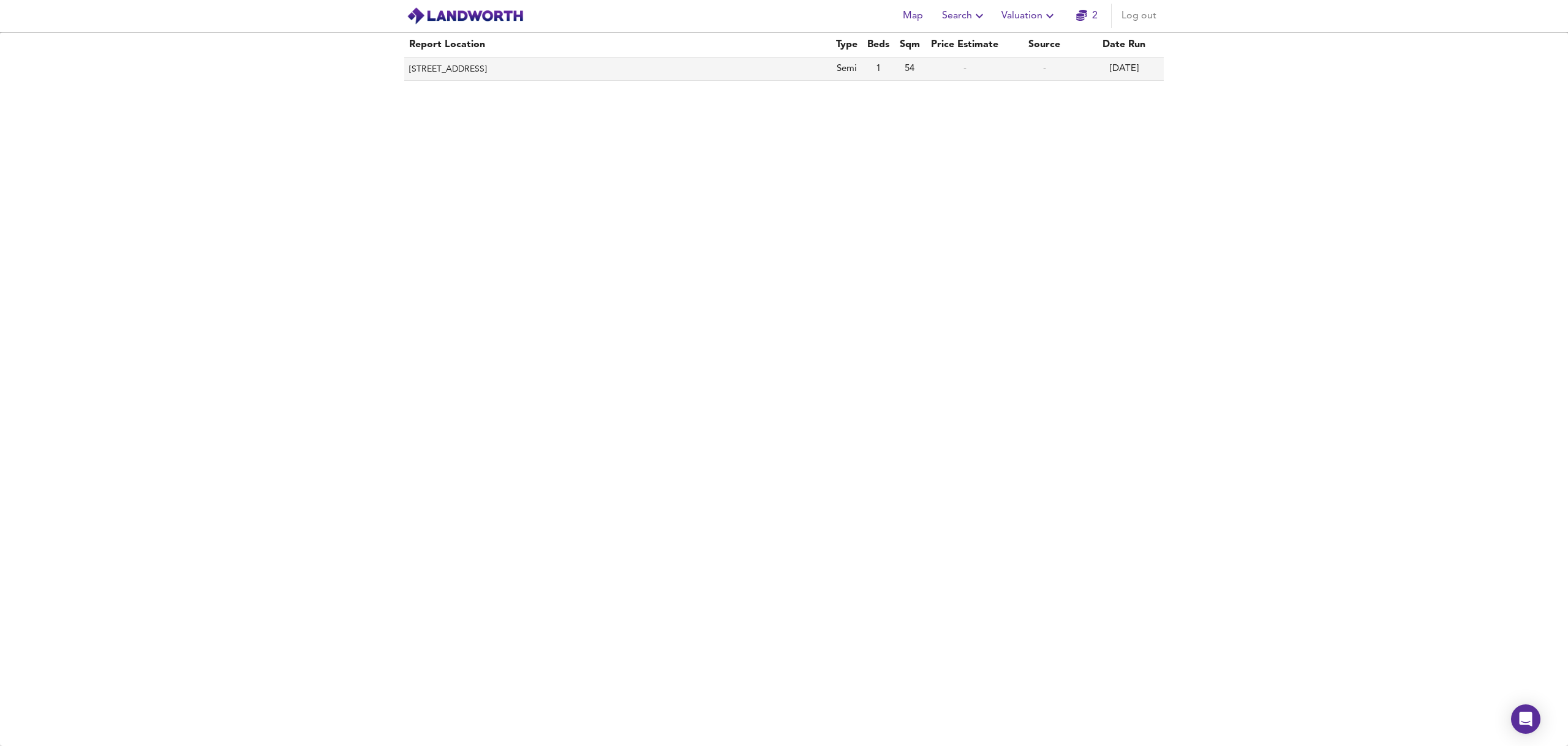
click at [914, 76] on td "54" at bounding box center [910, 69] width 31 height 23
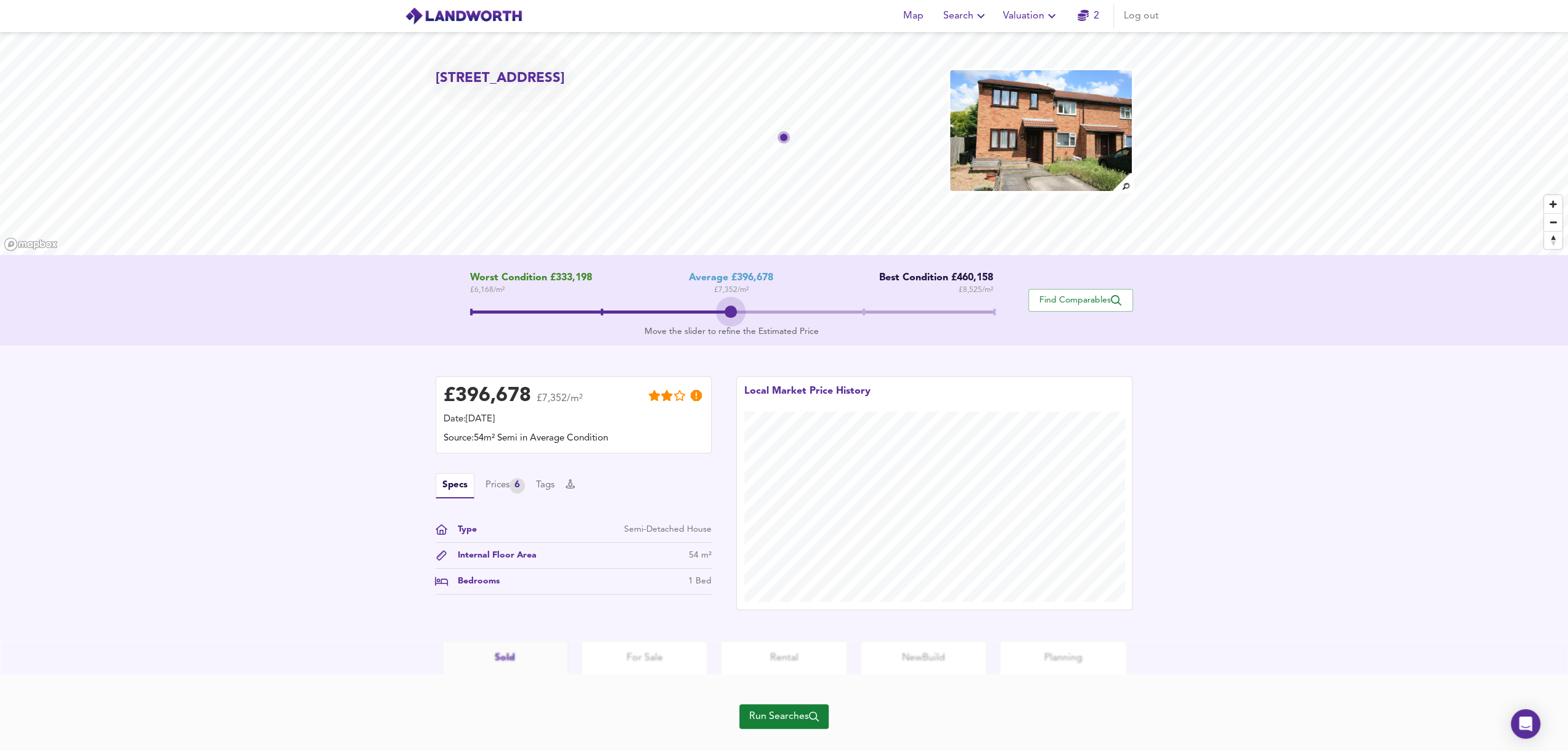
drag, startPoint x: 731, startPoint y: 316, endPoint x: 763, endPoint y: 318, distance: 32.1
click at [763, 318] on span at bounding box center [731, 314] width 523 height 22
drag, startPoint x: 736, startPoint y: 312, endPoint x: 749, endPoint y: 310, distance: 13.2
click at [749, 310] on span at bounding box center [731, 314] width 523 height 22
drag, startPoint x: 734, startPoint y: 310, endPoint x: 749, endPoint y: 311, distance: 15.0
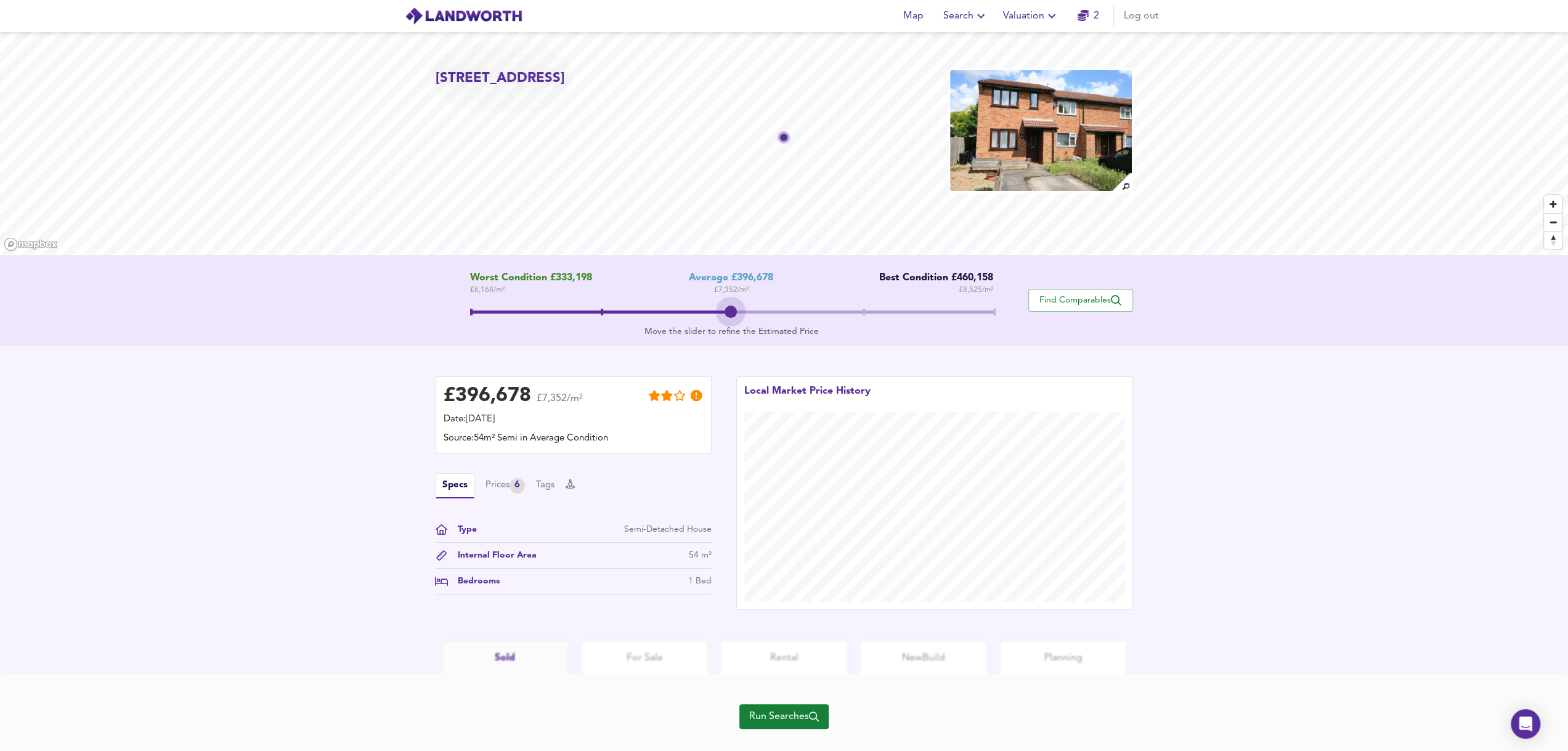
click at [749, 311] on span at bounding box center [731, 314] width 523 height 22
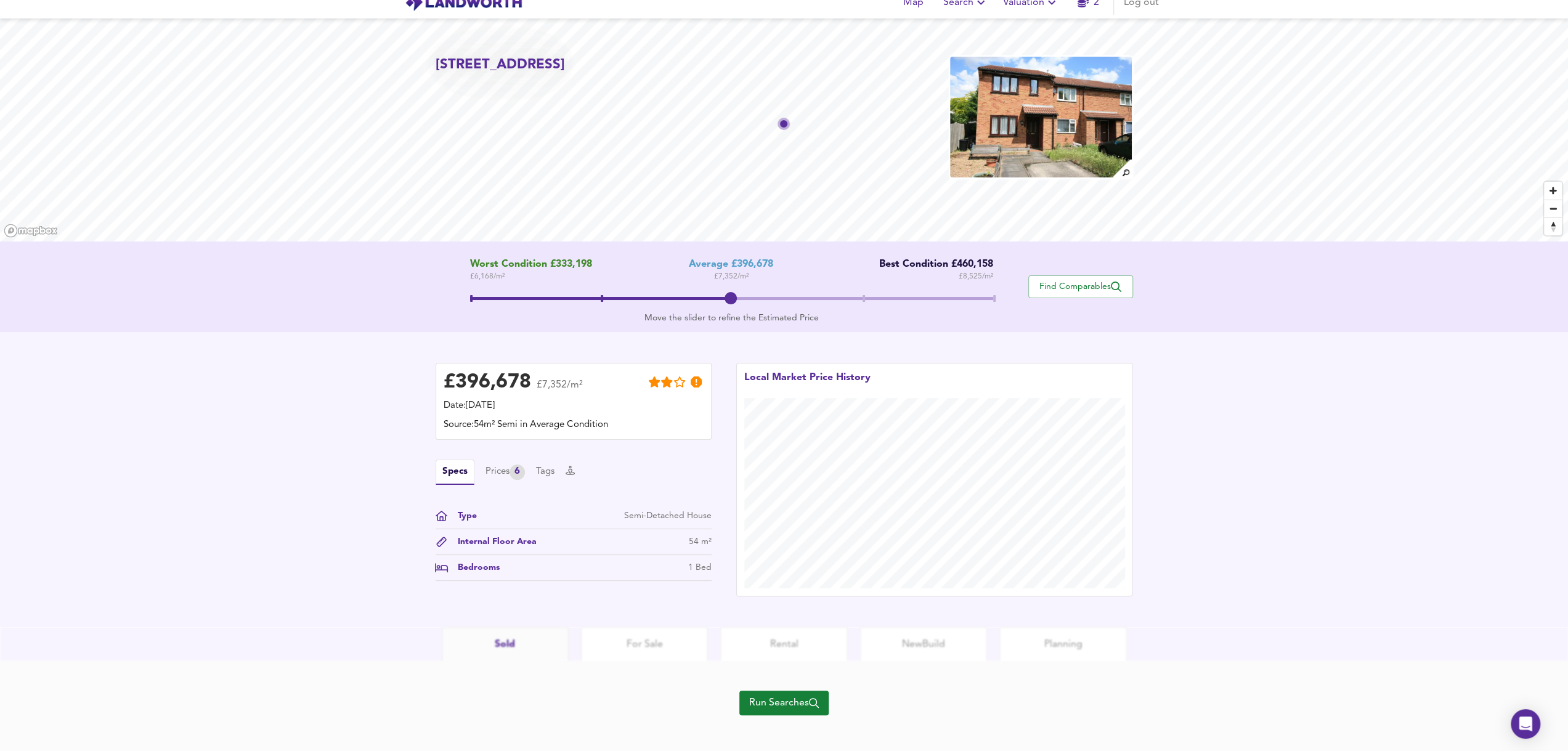
scroll to position [21, 0]
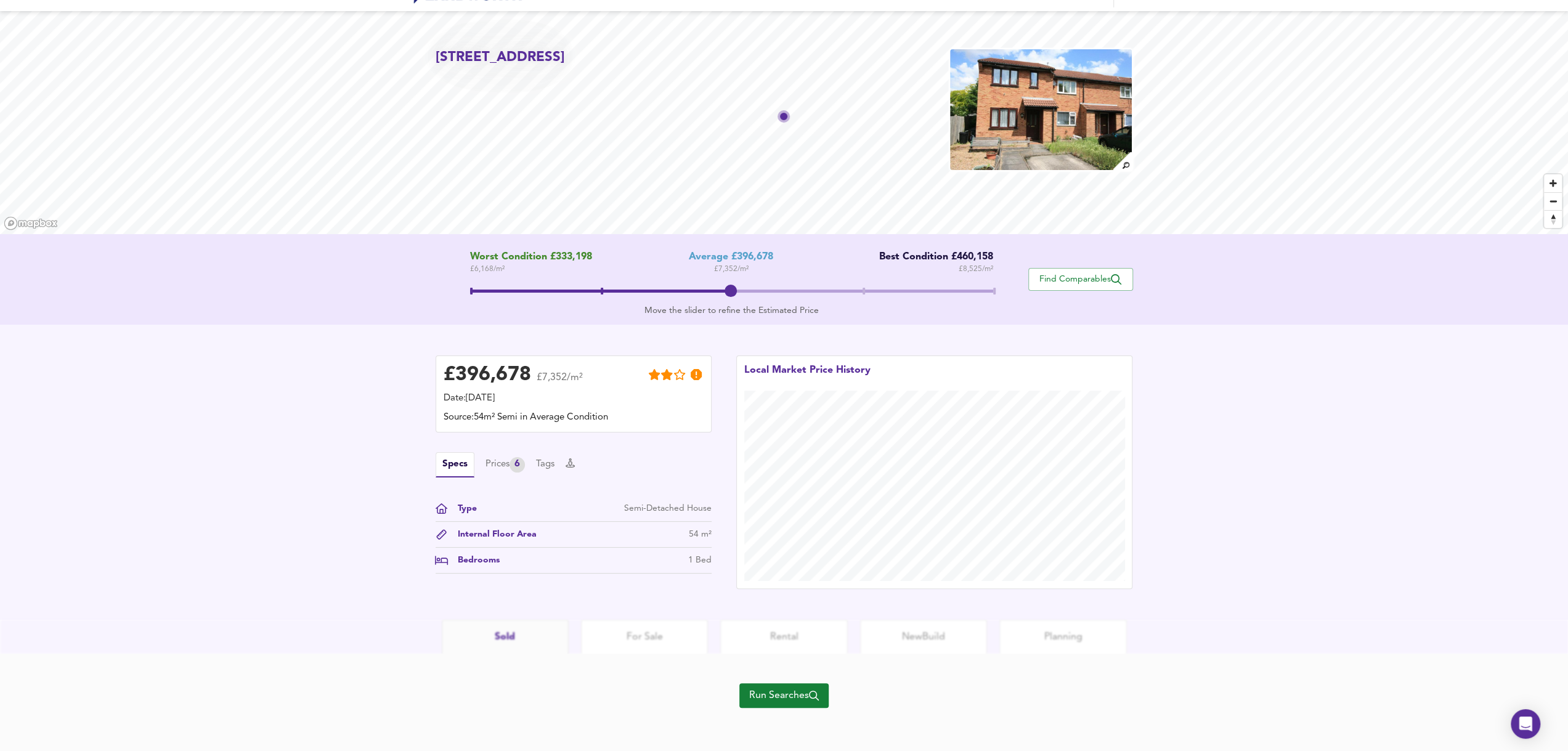
click at [510, 635] on div "Map Search Valuation 2 Log out 79 Brangwyn Crescent, Colliers Wood, Merton, SW1…" at bounding box center [784, 355] width 1568 height 751
click at [770, 690] on span "Run Searches" at bounding box center [784, 696] width 69 height 17
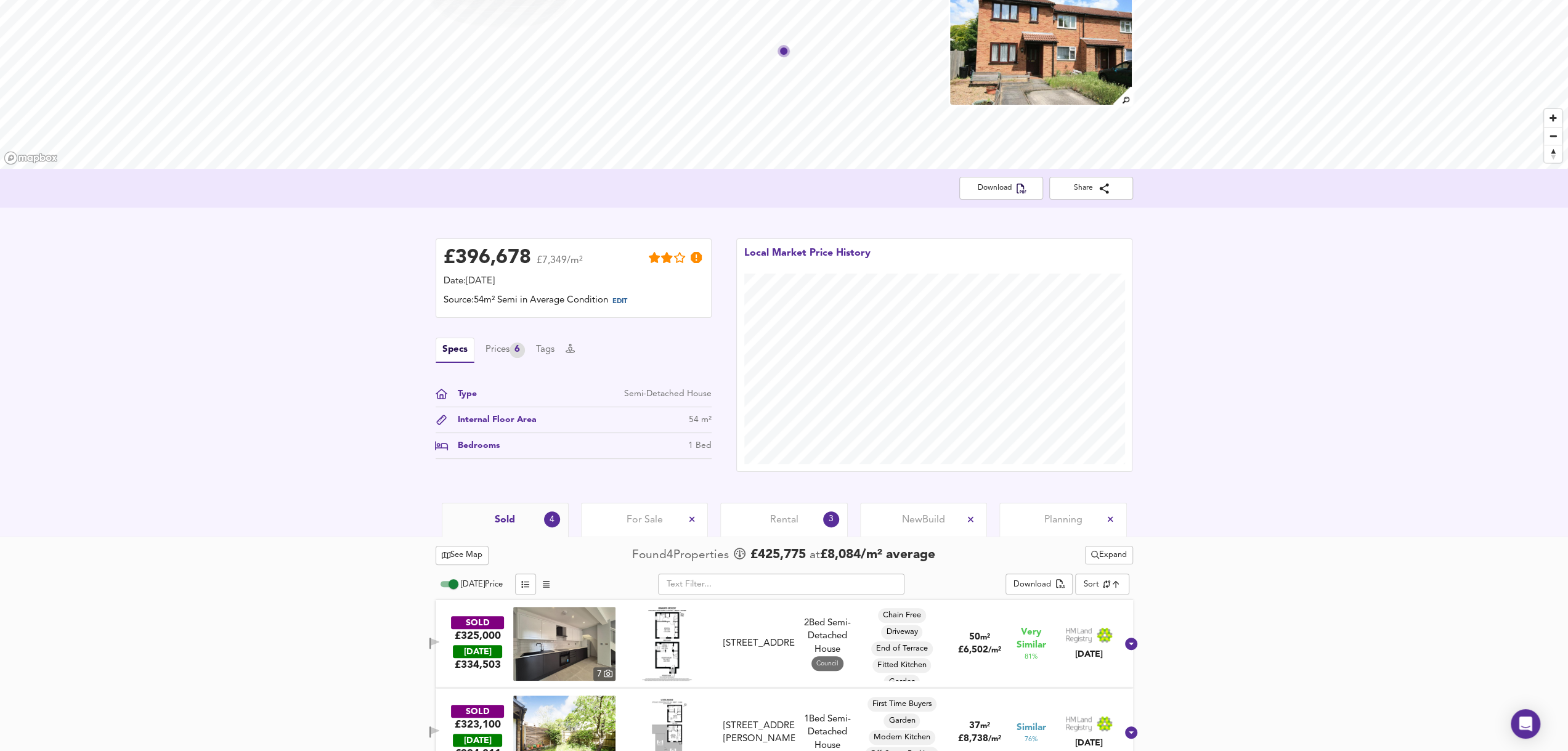
scroll to position [185, 0]
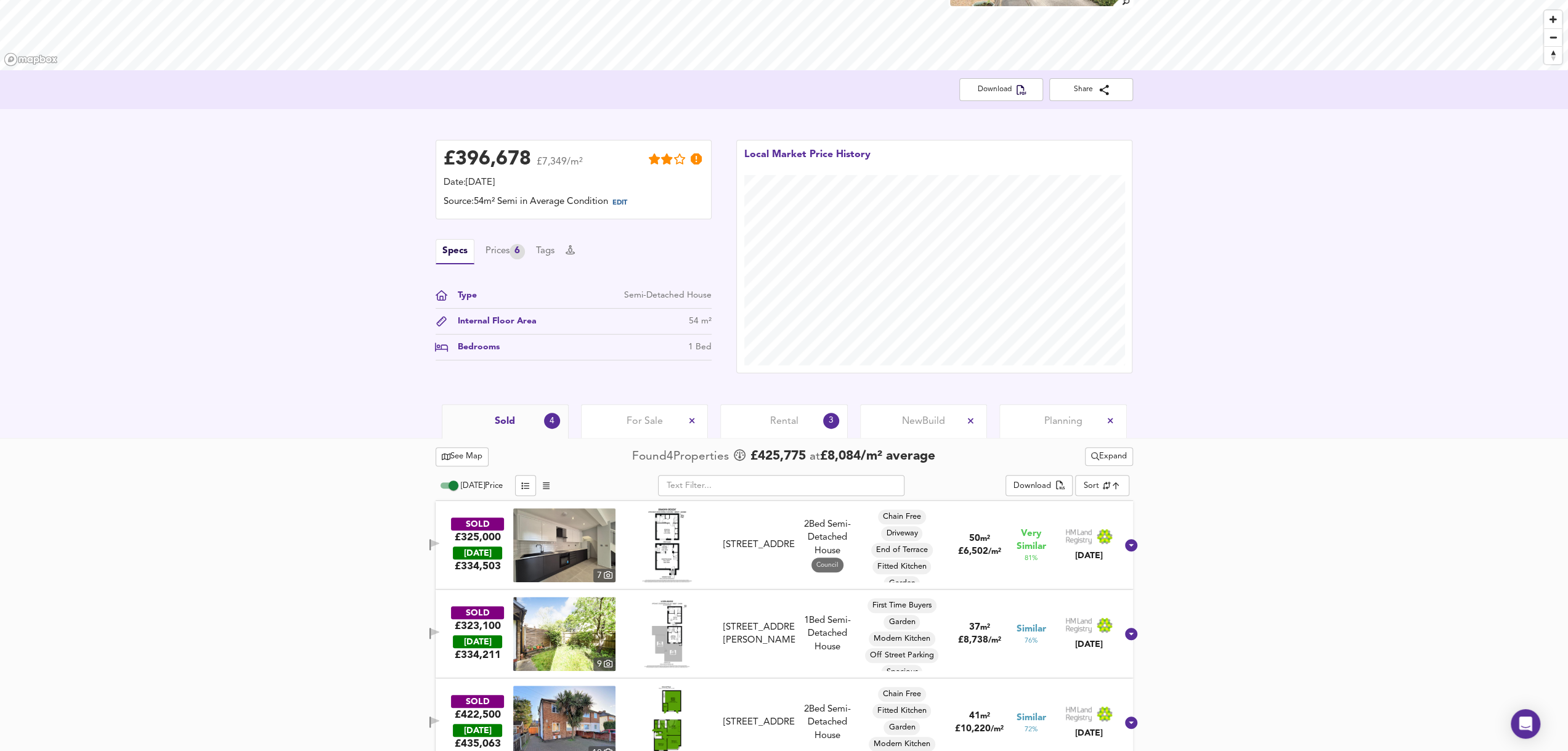
click at [777, 429] on div "Rental 3" at bounding box center [784, 420] width 127 height 34
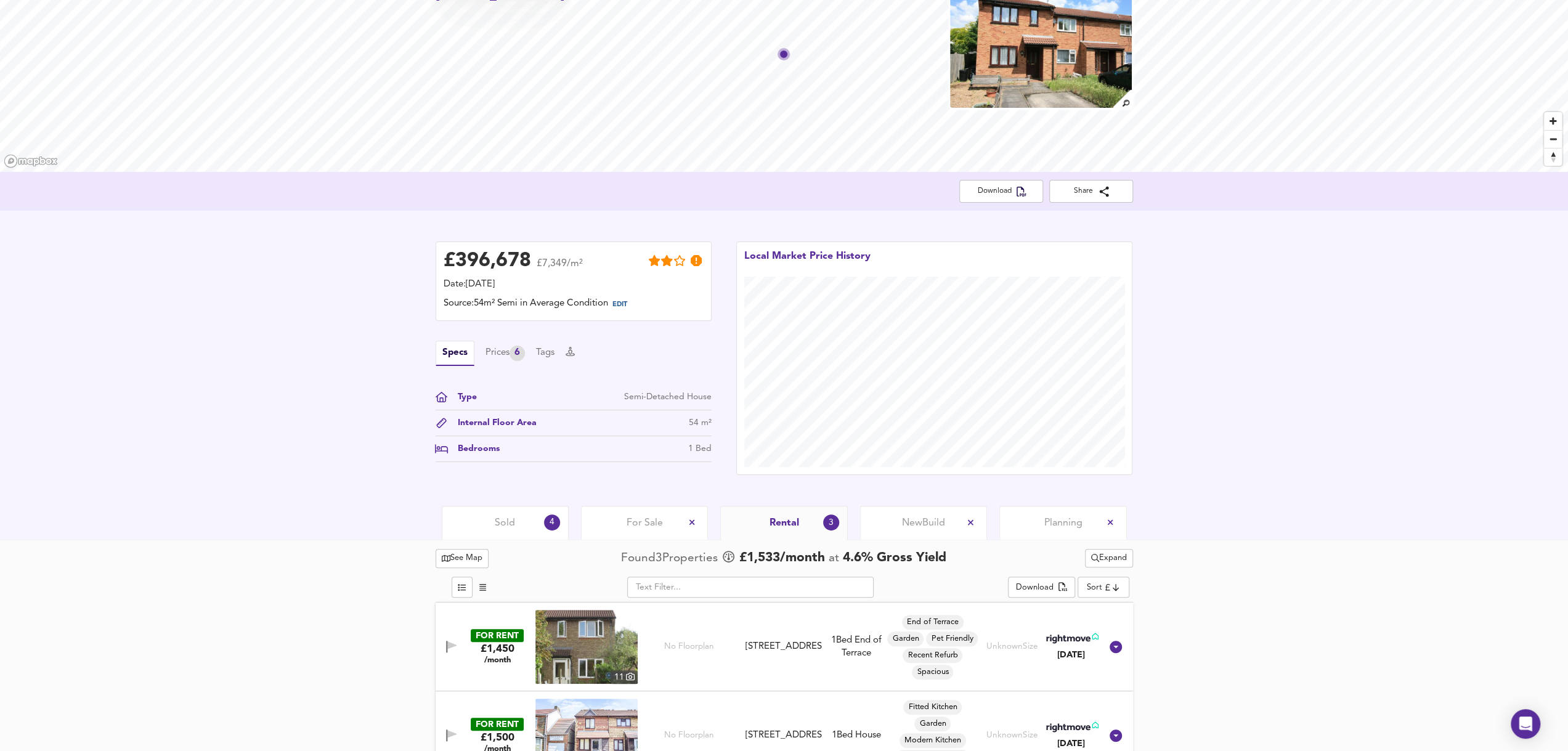
scroll to position [205, 0]
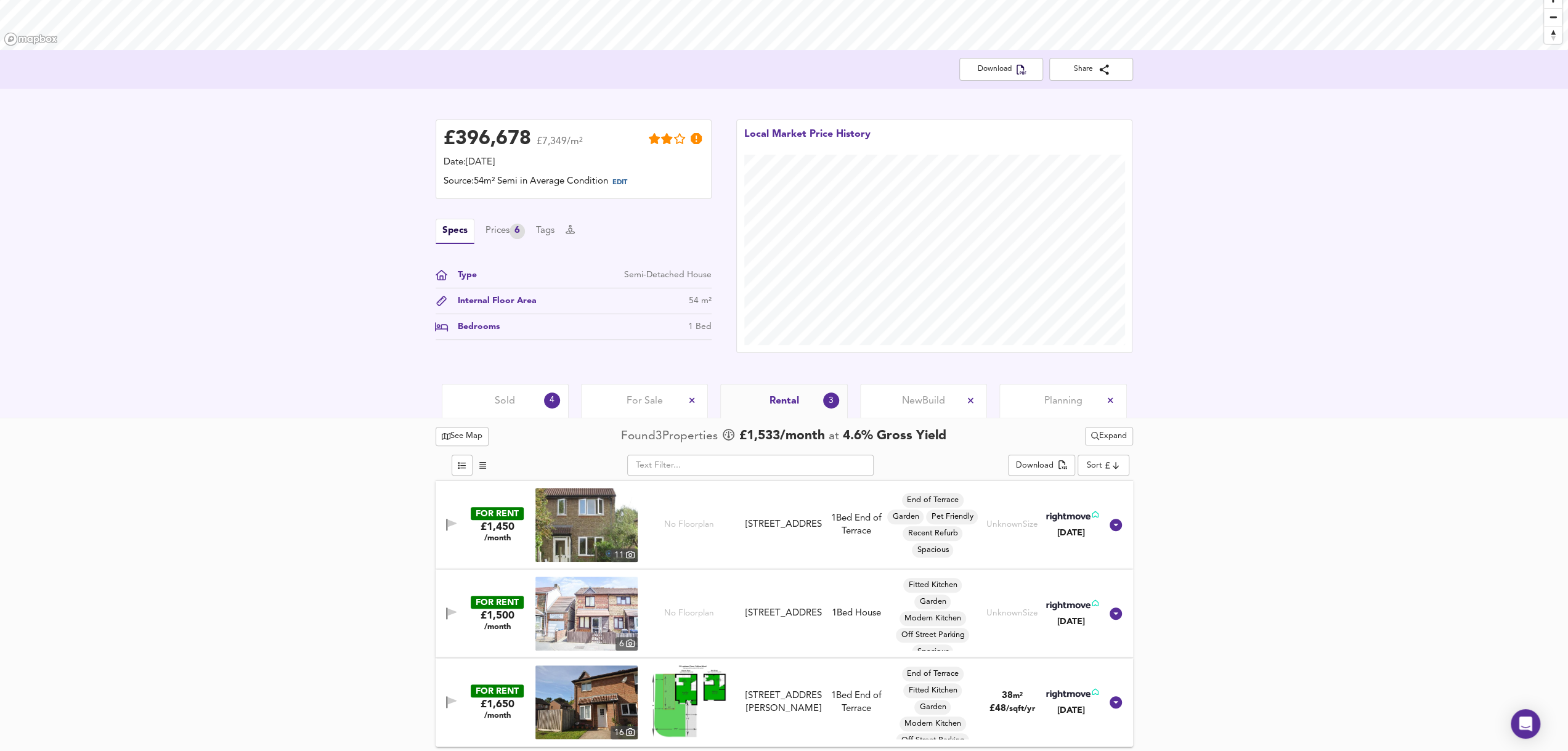
click at [500, 401] on span "Sold" at bounding box center [505, 401] width 21 height 14
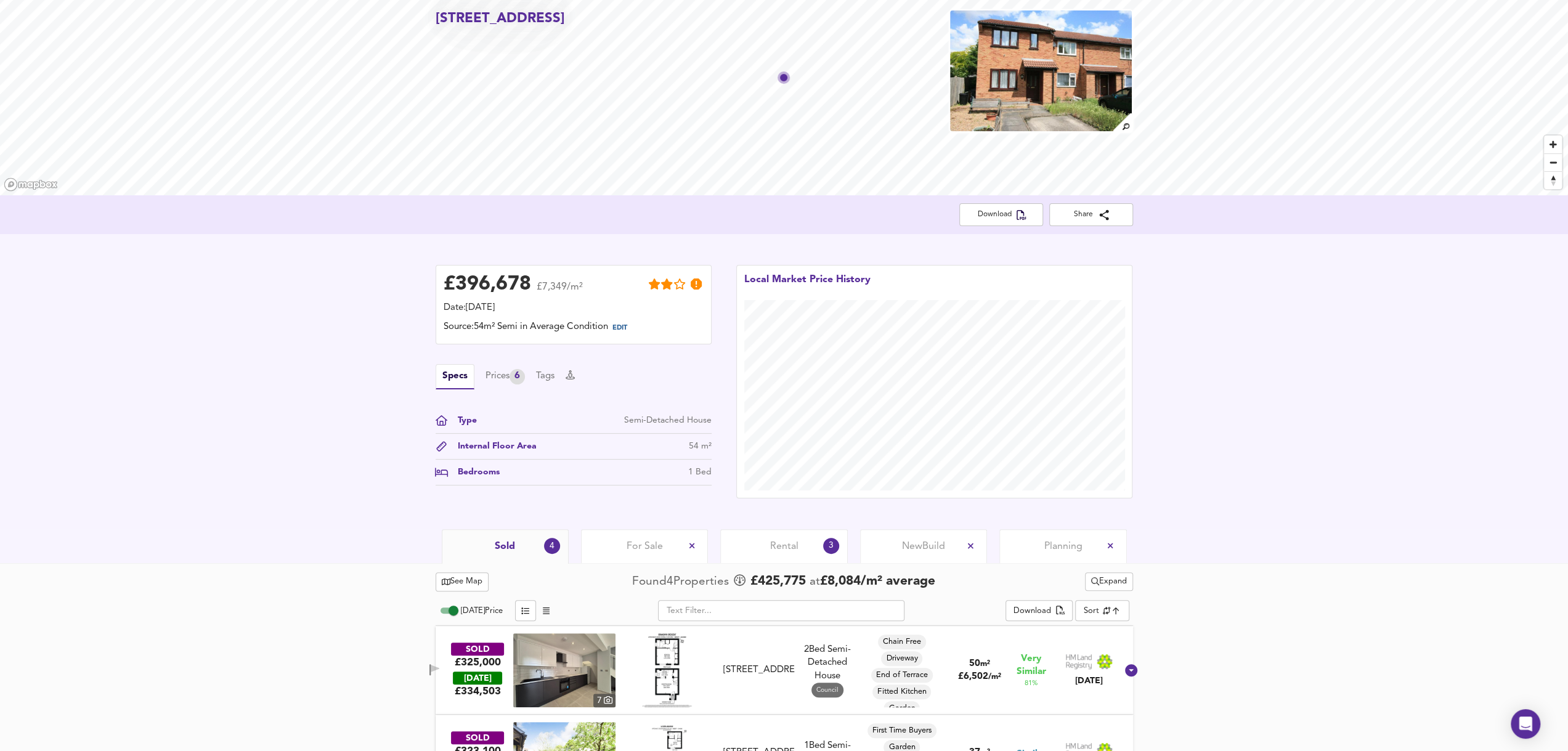
scroll to position [294, 0]
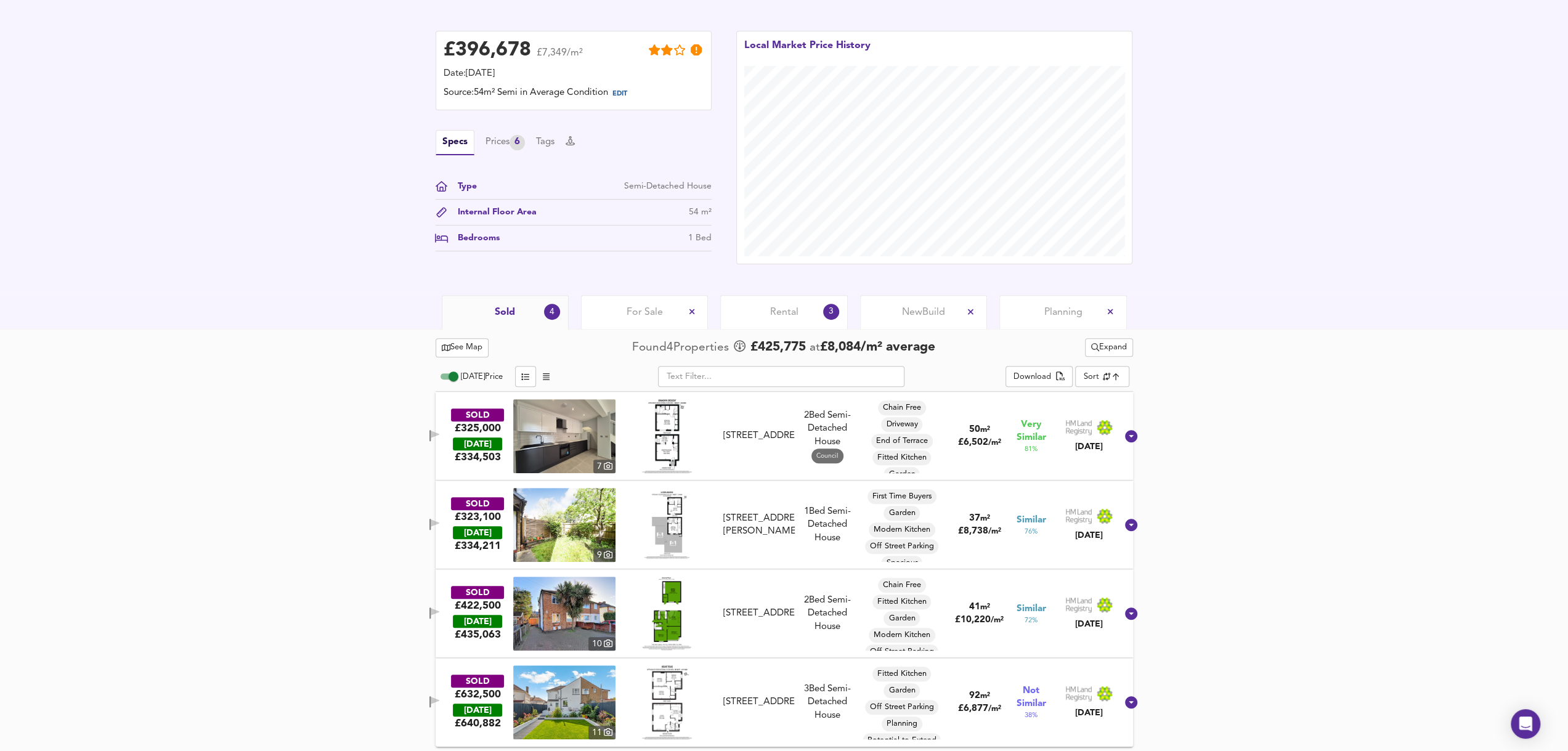
click at [669, 607] on img at bounding box center [666, 613] width 74 height 74
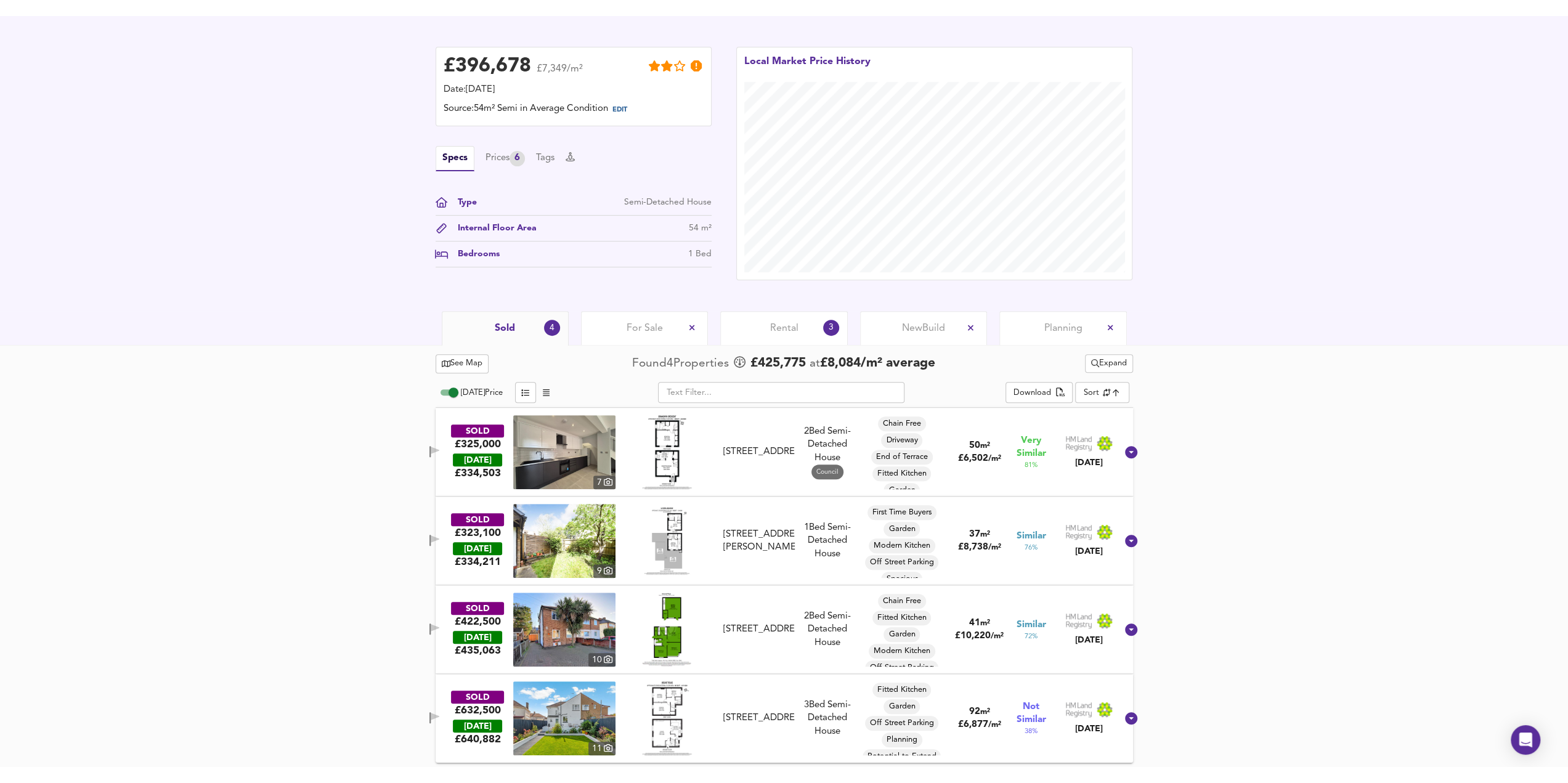
scroll to position [262, 0]
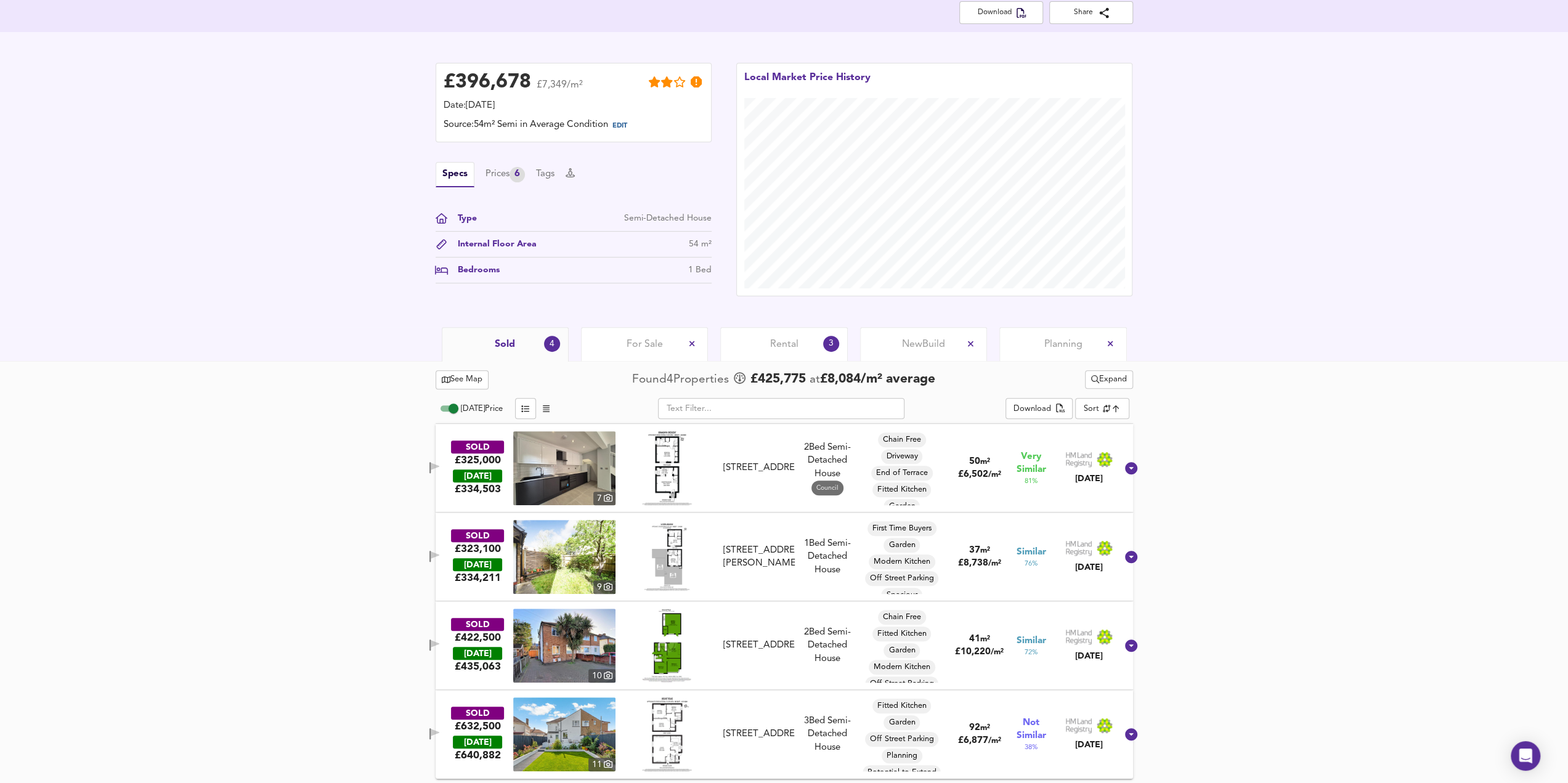
click at [675, 478] on img at bounding box center [667, 468] width 50 height 74
click at [758, 343] on div "Rental 3" at bounding box center [784, 343] width 127 height 34
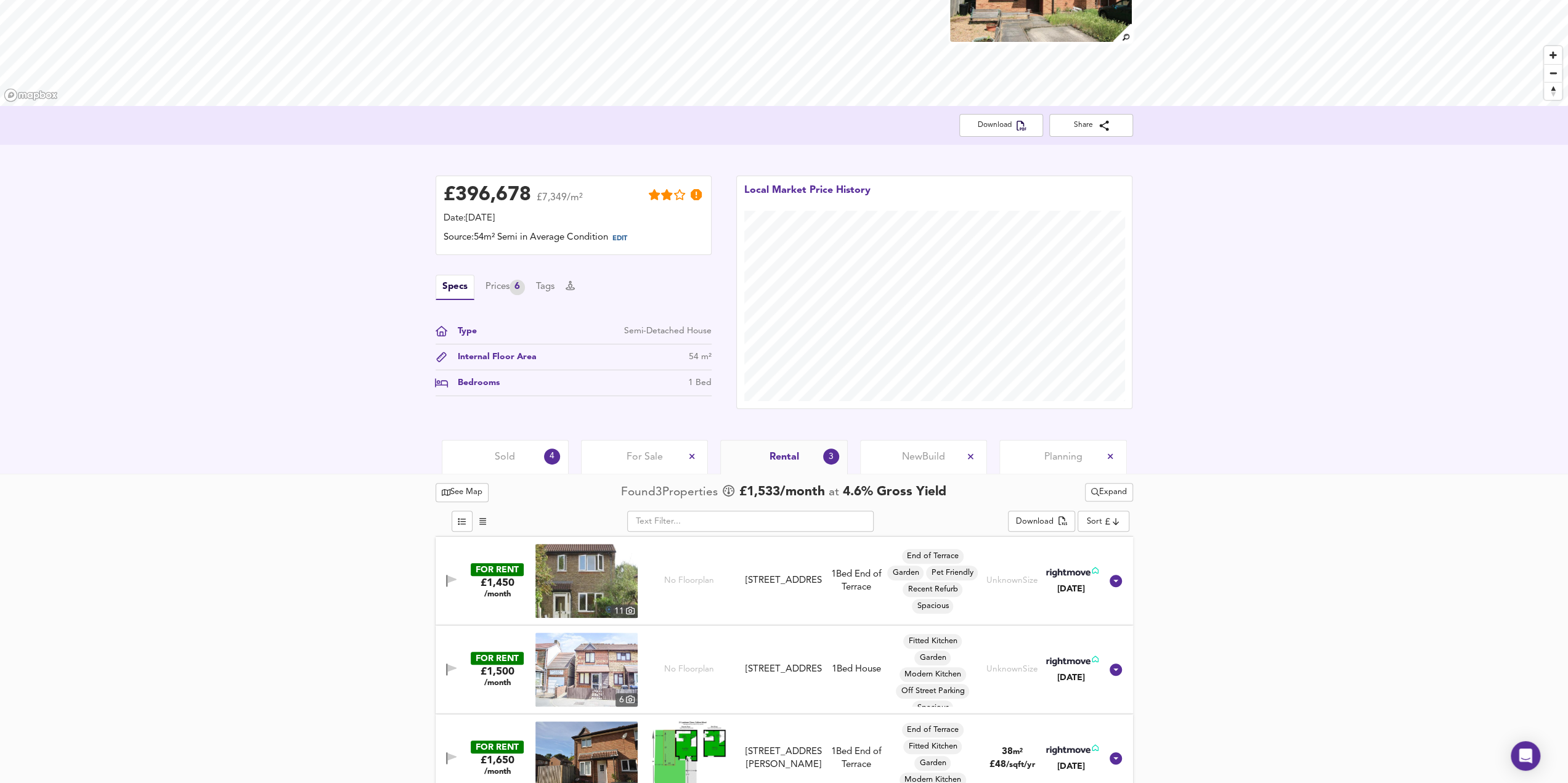
scroll to position [173, 0]
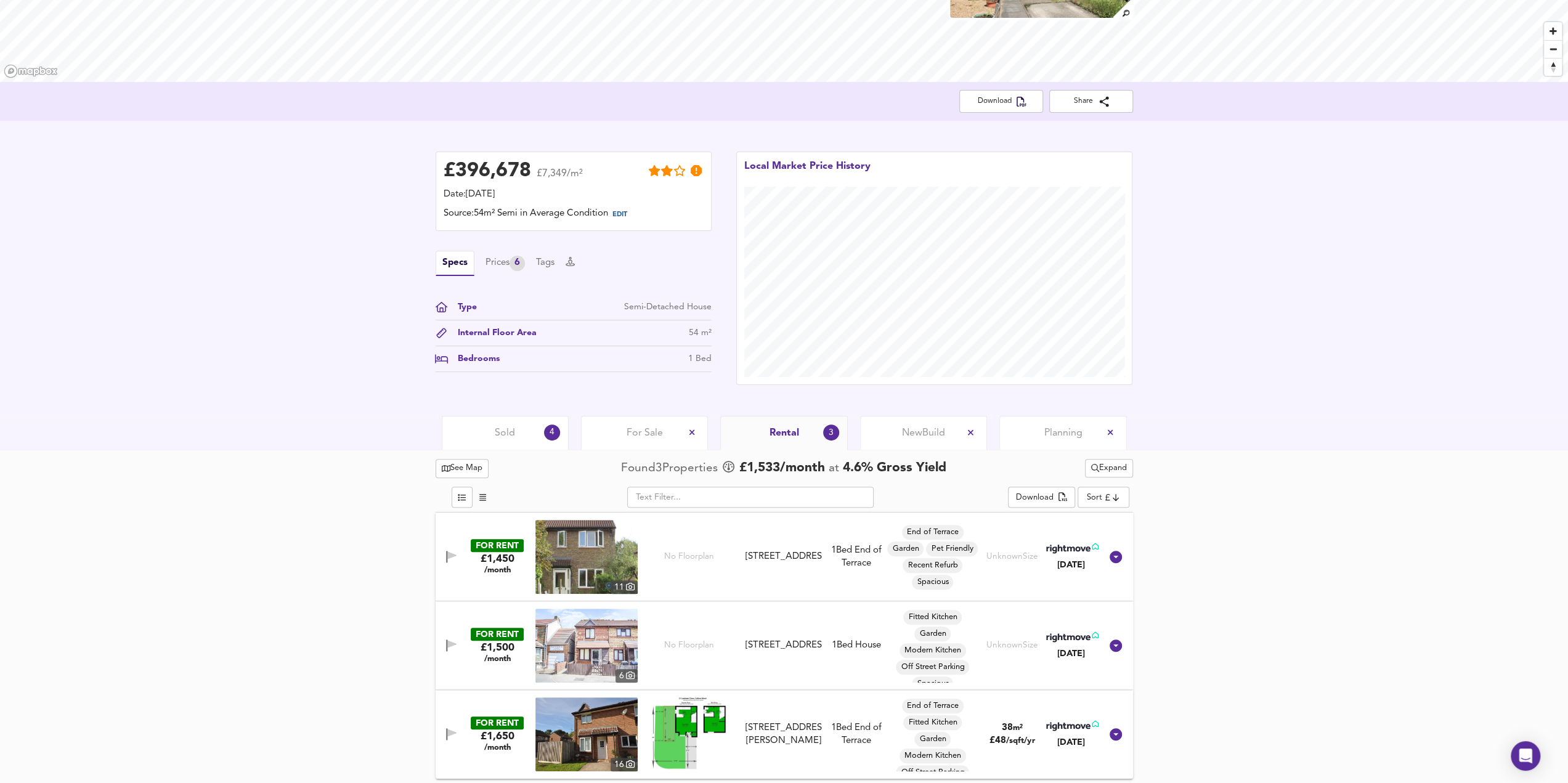
click at [485, 438] on div "Sold 4" at bounding box center [505, 433] width 127 height 34
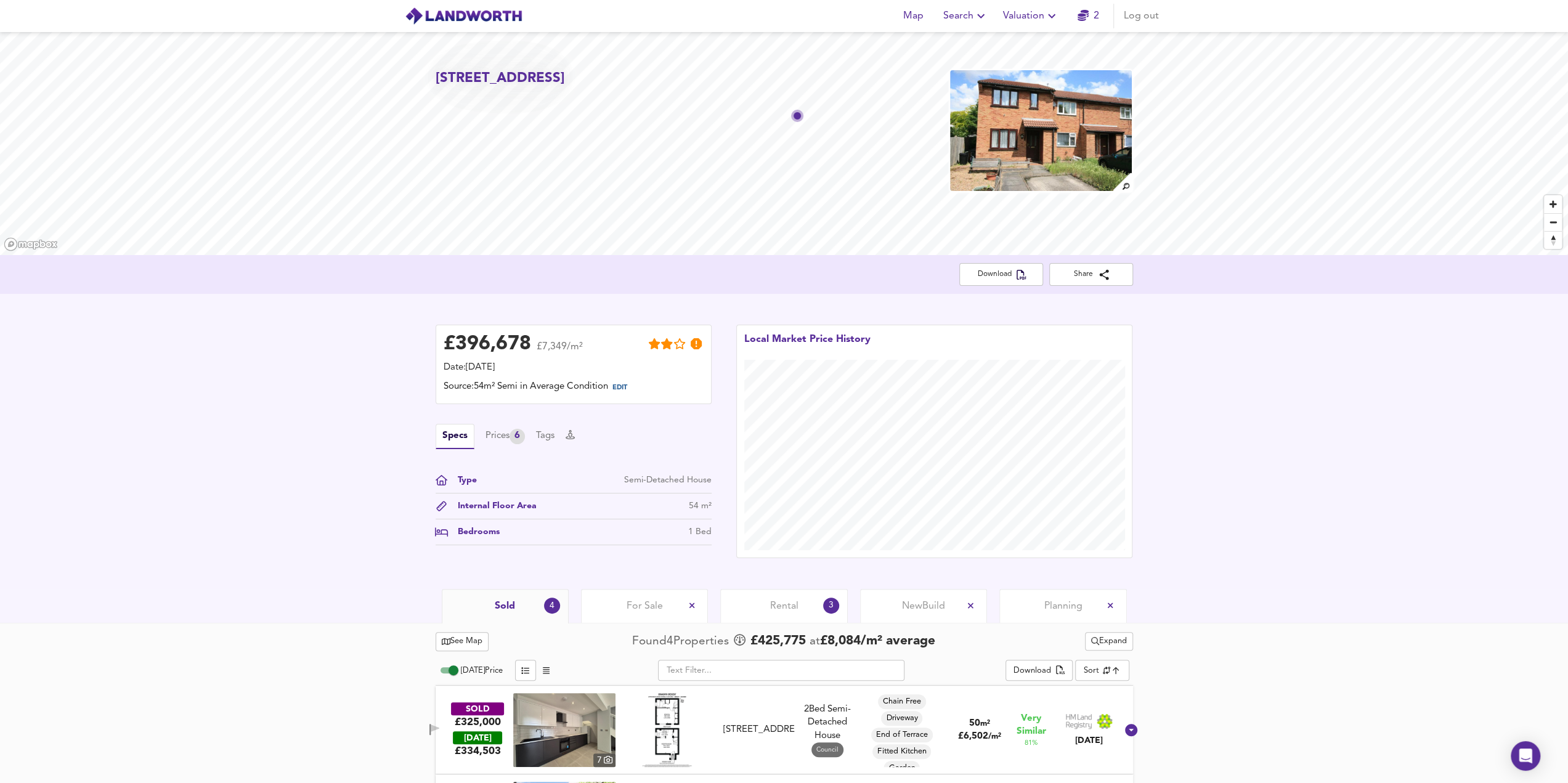
scroll to position [262, 0]
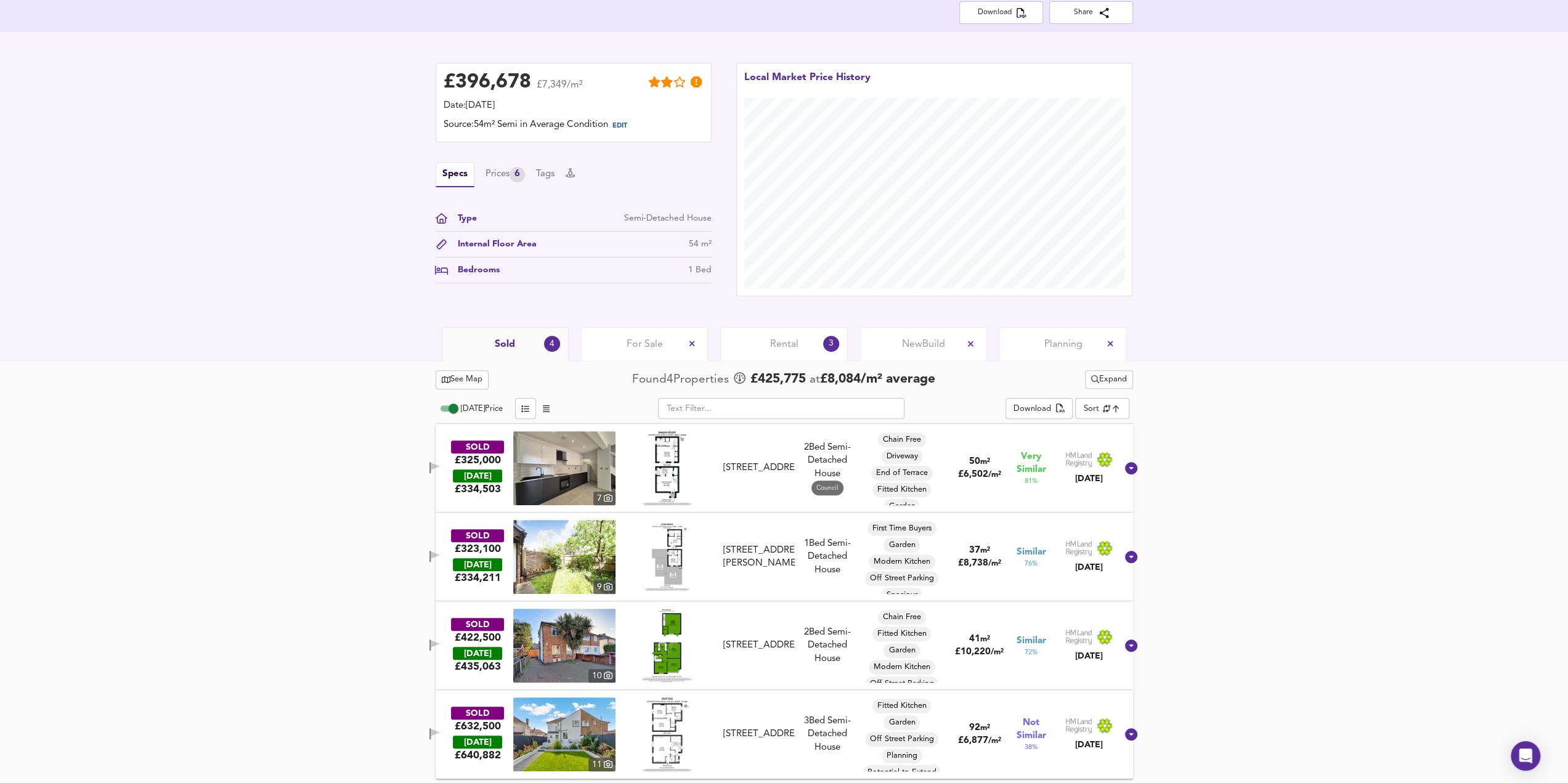
click at [575, 468] on img at bounding box center [564, 468] width 102 height 74
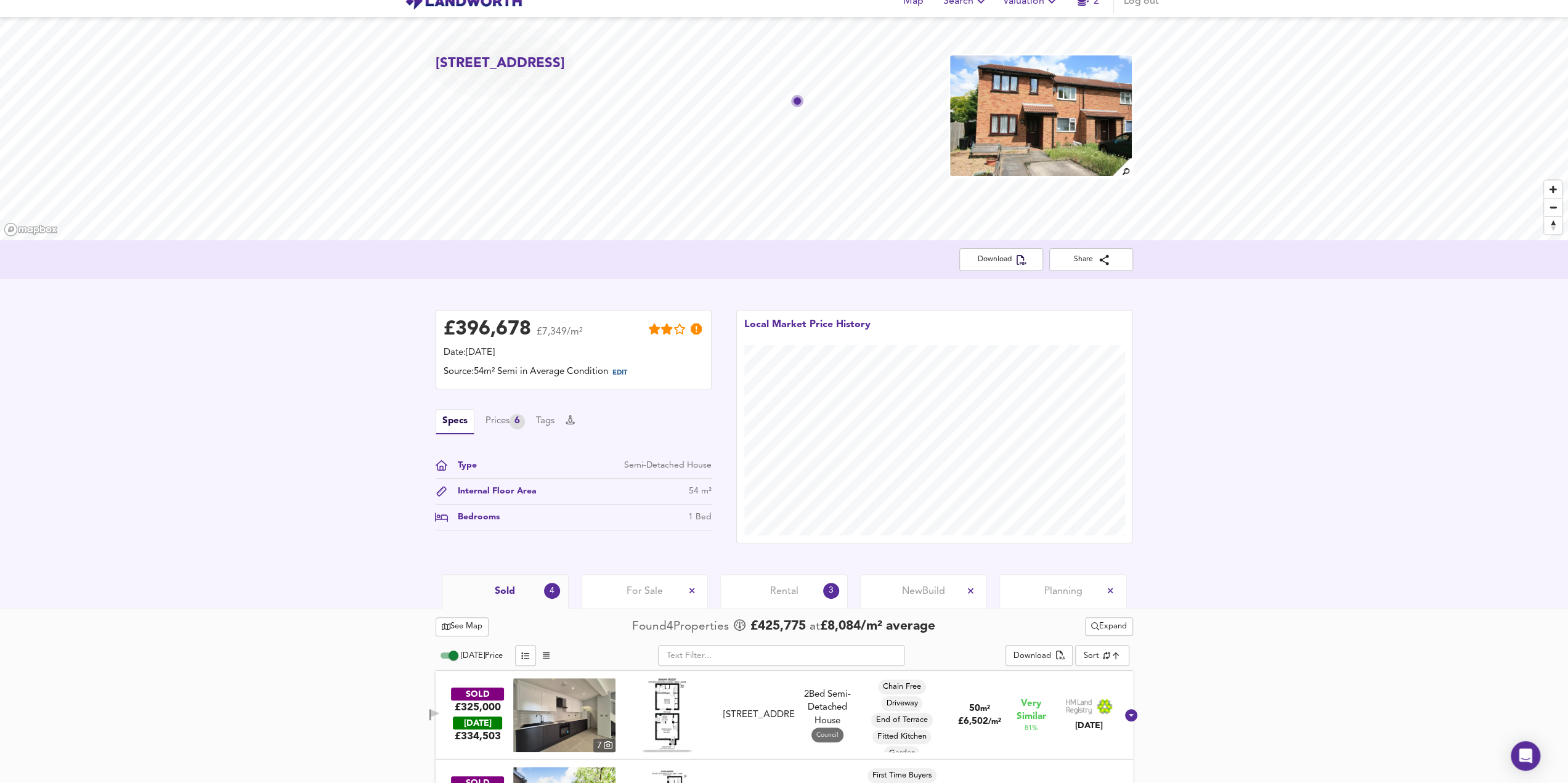
scroll to position [0, 0]
